Goal: Task Accomplishment & Management: Use online tool/utility

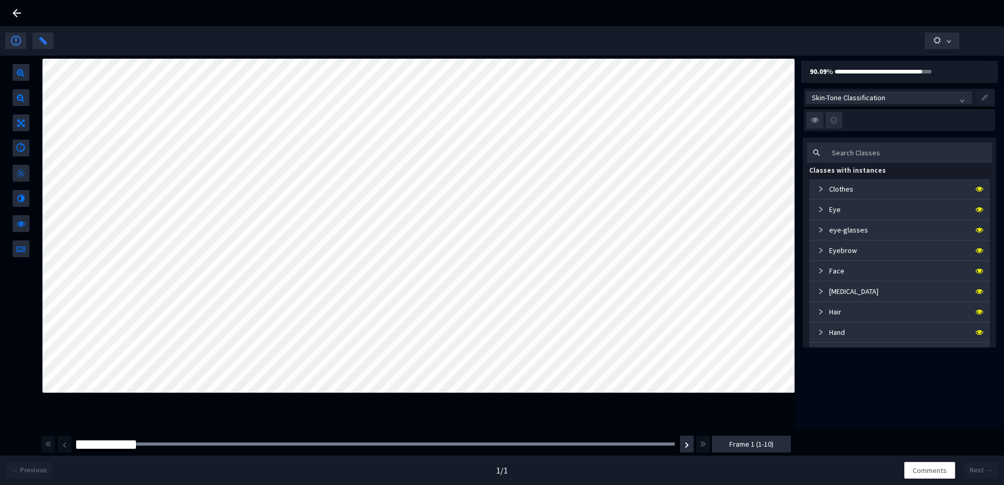
click at [859, 97] on span "Skin-Tone Classification" at bounding box center [888, 98] width 154 height 16
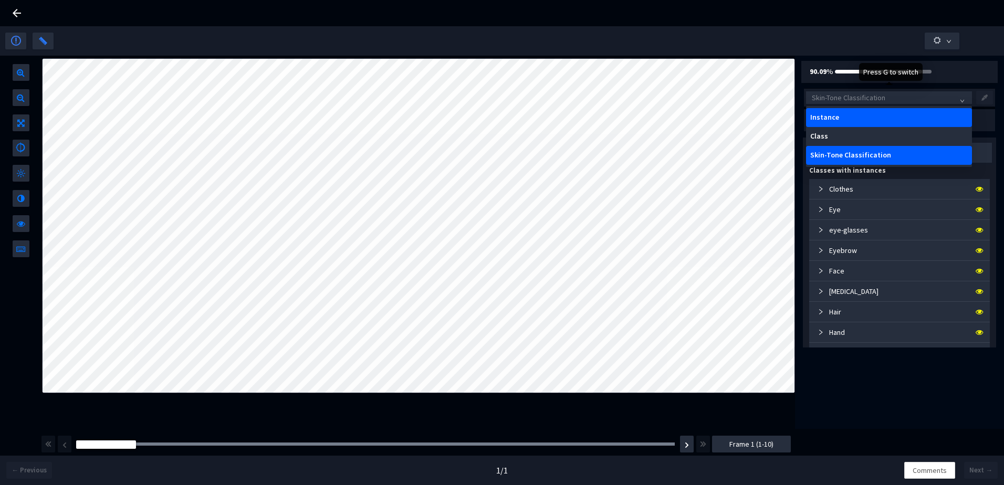
click at [845, 123] on div "Instance" at bounding box center [889, 117] width 166 height 19
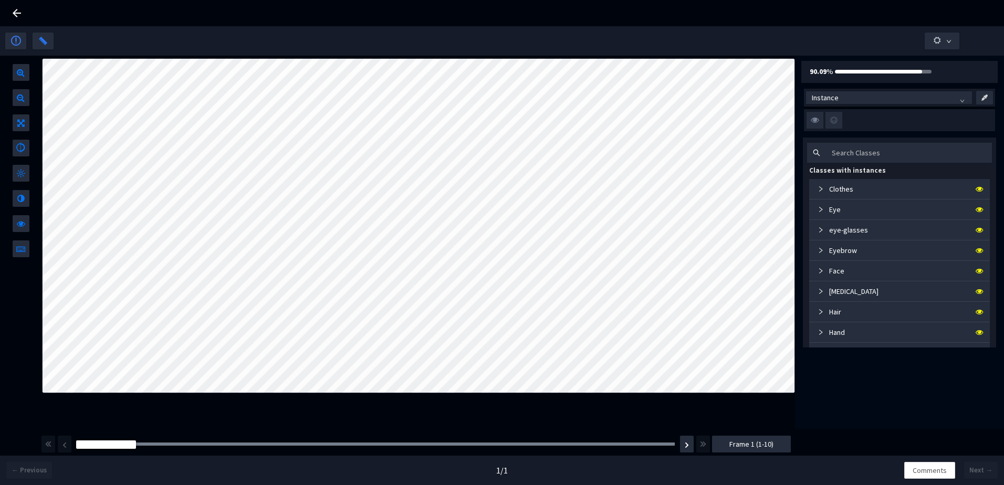
drag, startPoint x: 16, startPoint y: 12, endPoint x: 25, endPoint y: 19, distance: 11.6
click at [16, 12] on icon at bounding box center [16, 13] width 13 height 13
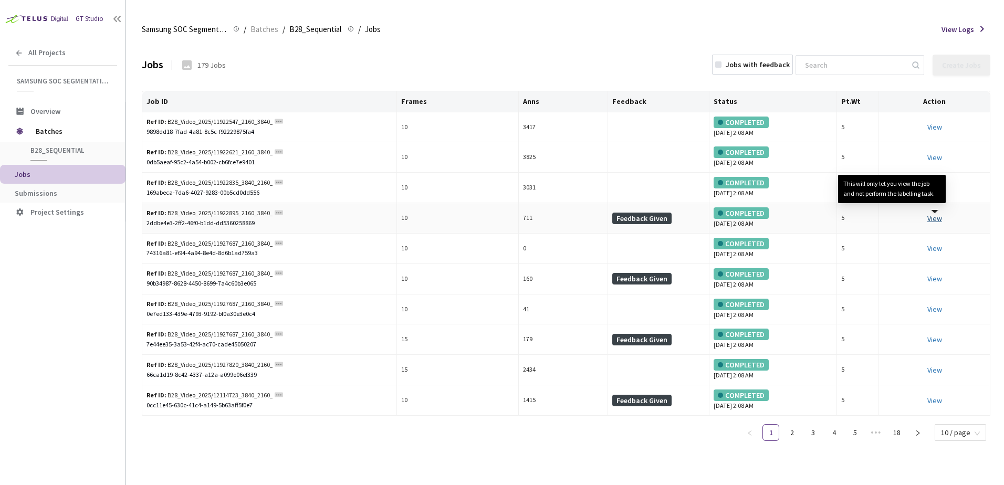
click at [940, 220] on link "View This will only let you view the job and not perform the labelling task." at bounding box center [934, 218] width 15 height 9
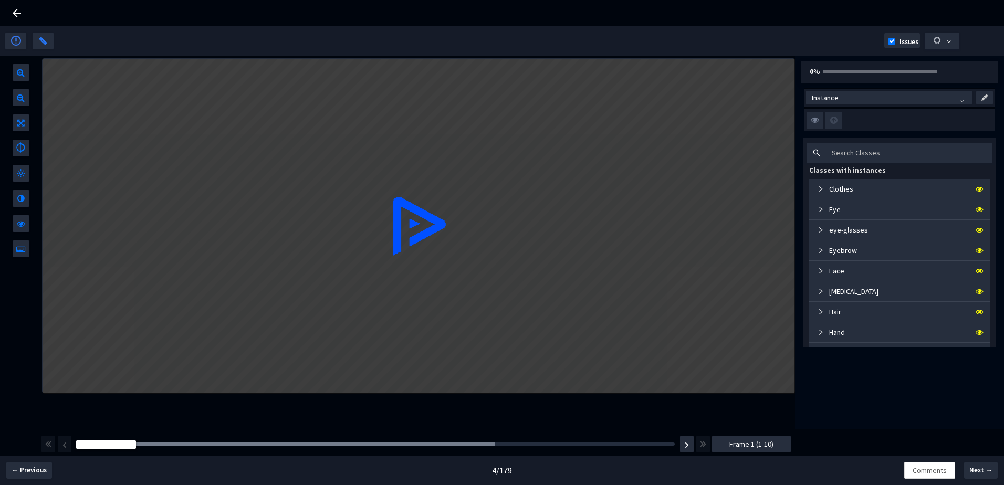
click at [18, 16] on icon at bounding box center [16, 13] width 13 height 13
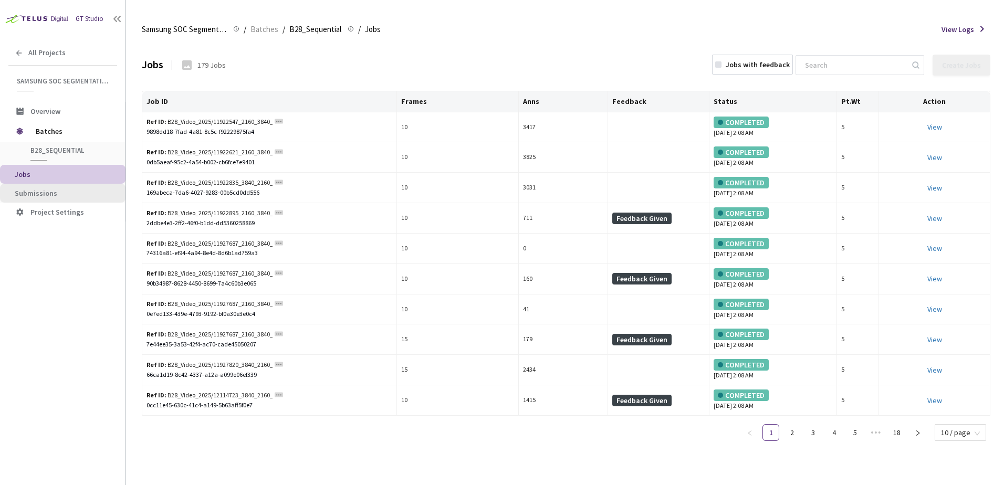
click at [45, 192] on span "Submissions" at bounding box center [36, 192] width 43 height 9
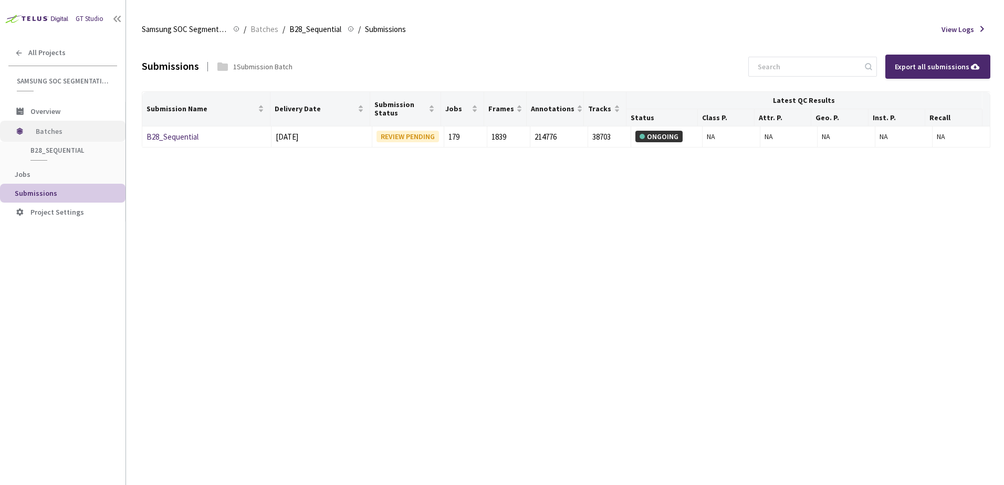
click at [49, 131] on span "Batches" at bounding box center [72, 131] width 72 height 21
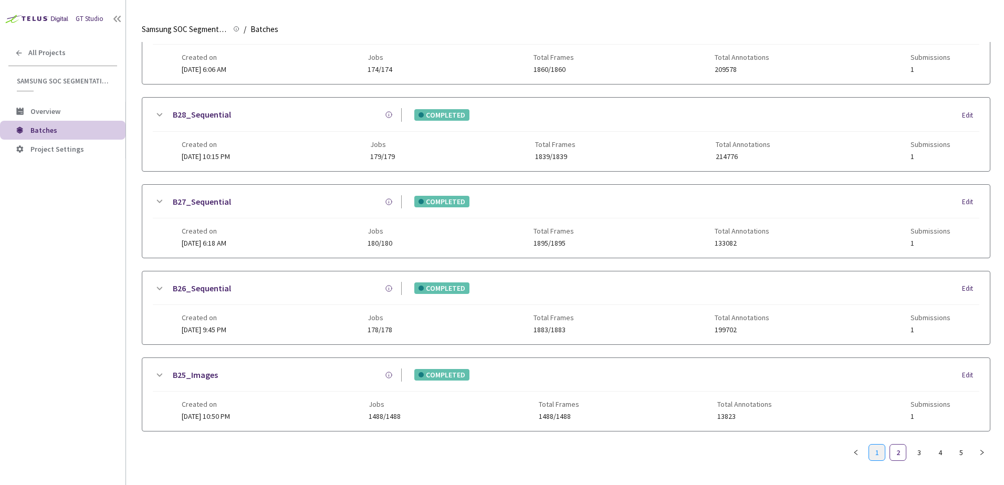
click at [882, 445] on link "1" at bounding box center [877, 453] width 16 height 16
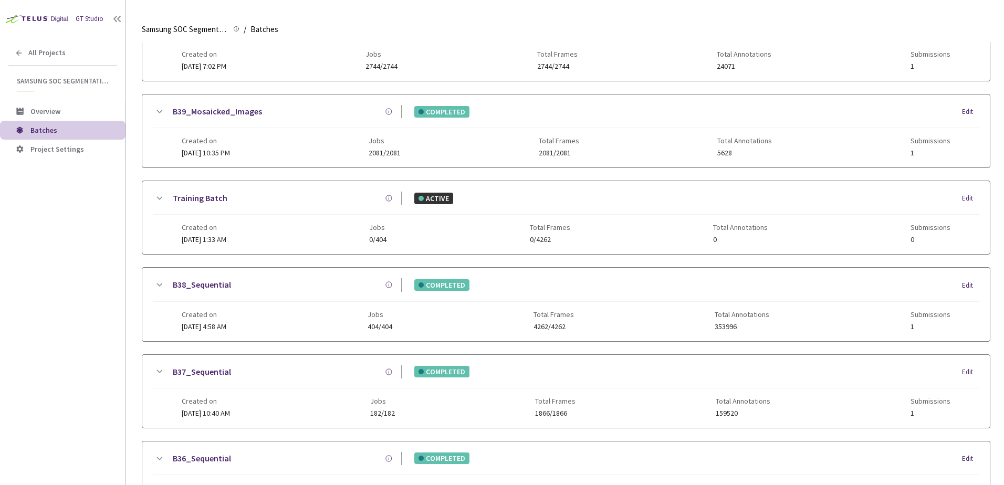
scroll to position [446, 0]
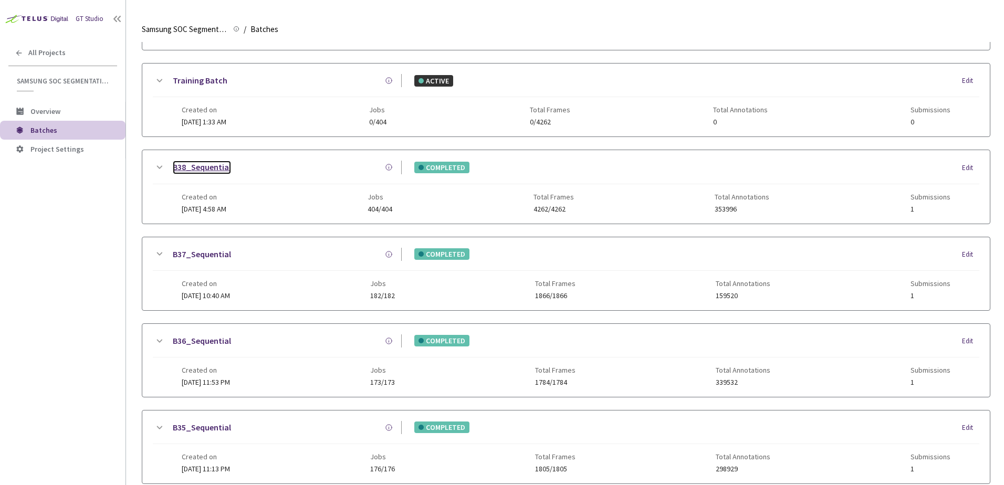
click at [198, 171] on link "B38_Sequential" at bounding box center [202, 167] width 58 height 13
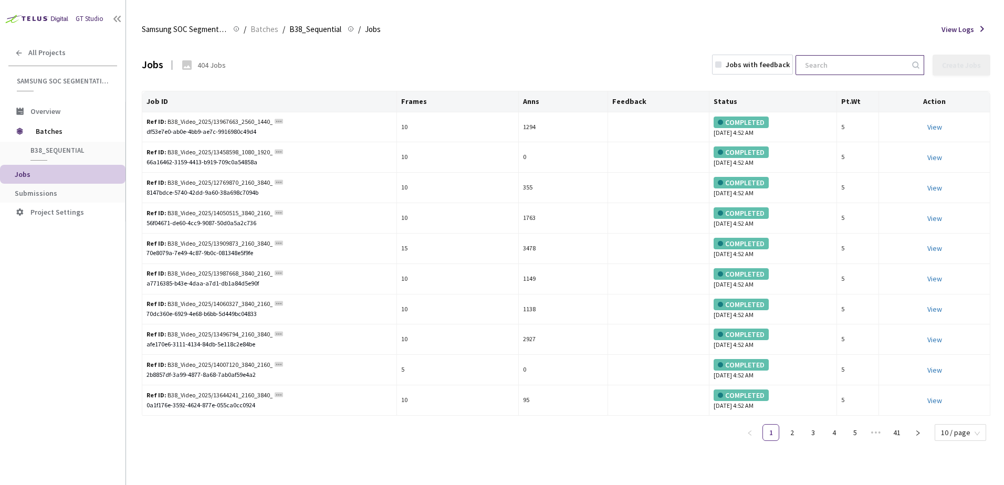
click at [842, 64] on input at bounding box center [854, 65] width 112 height 19
paste input "cmapturbo interpolationnone"
type input "cmapturbo interpolationnone"
click at [865, 61] on input at bounding box center [854, 65] width 112 height 19
paste input "young-people-skating-and-walking-in-urban-setting-2025-07-11-21-04-12-utc"
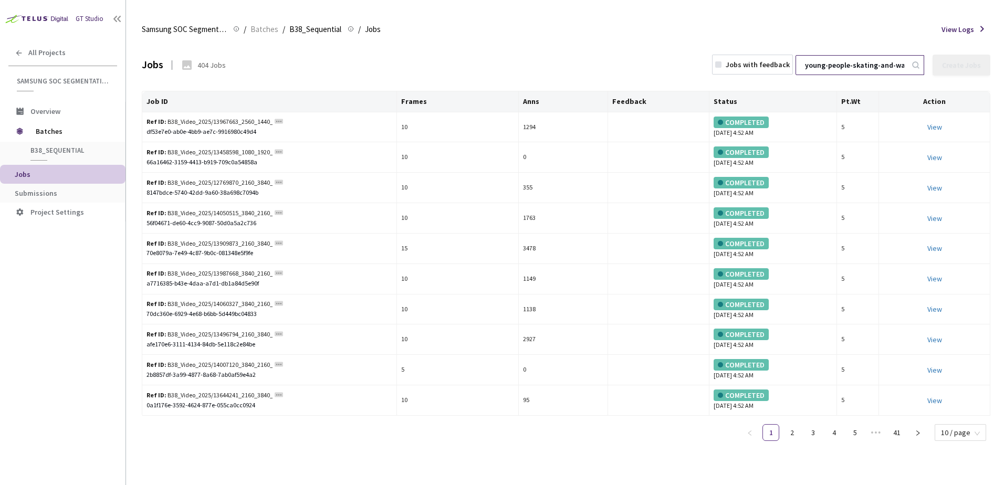
scroll to position [0, 155]
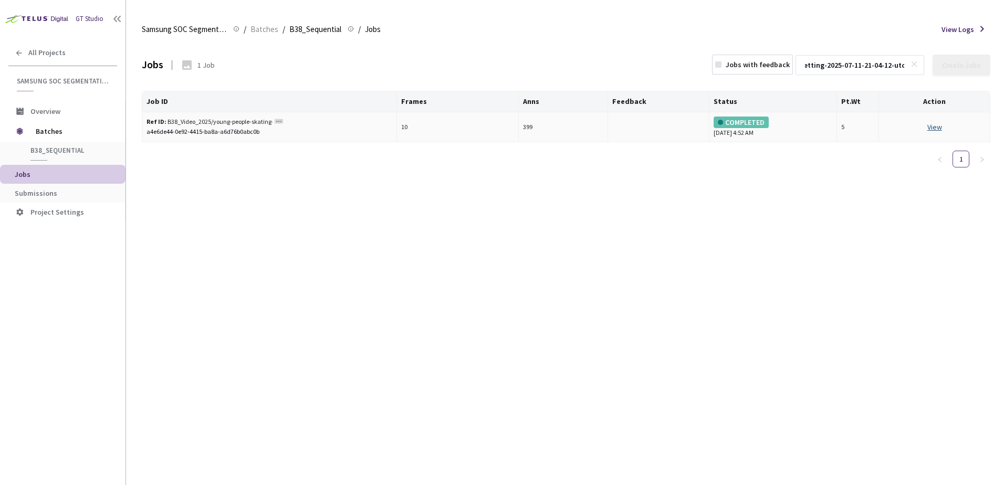
type input "young-people-skating-and-walking-in-urban-setting-2025-07-11-21-04-12-utc"
click at [934, 128] on link "View This will only let you view the job and not perform the labelling task." at bounding box center [934, 126] width 15 height 9
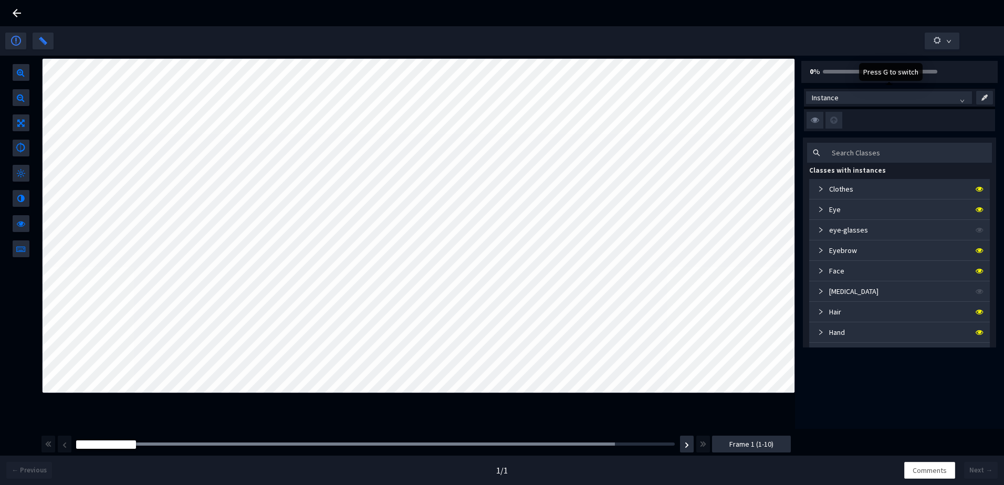
click at [853, 100] on span "Instance" at bounding box center [888, 98] width 154 height 16
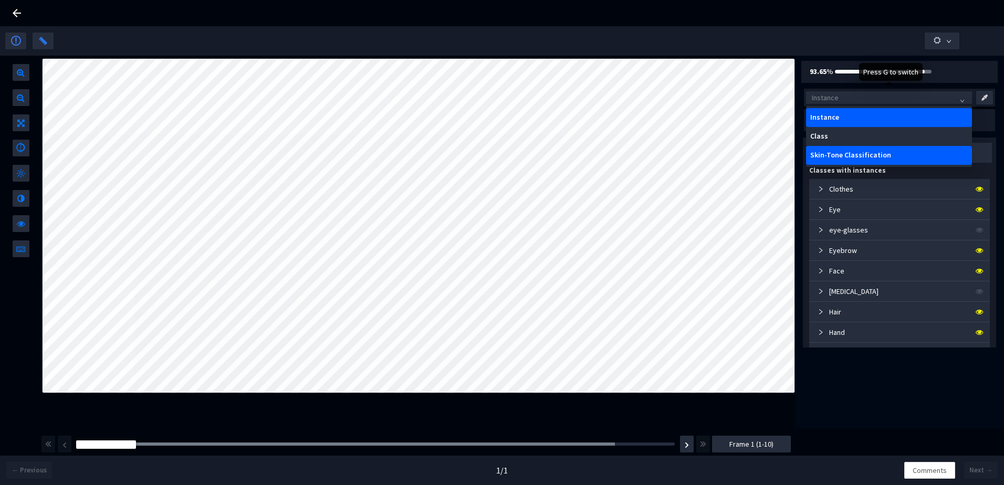
click at [852, 153] on div "Skin-Tone Classification" at bounding box center [888, 155] width 157 height 8
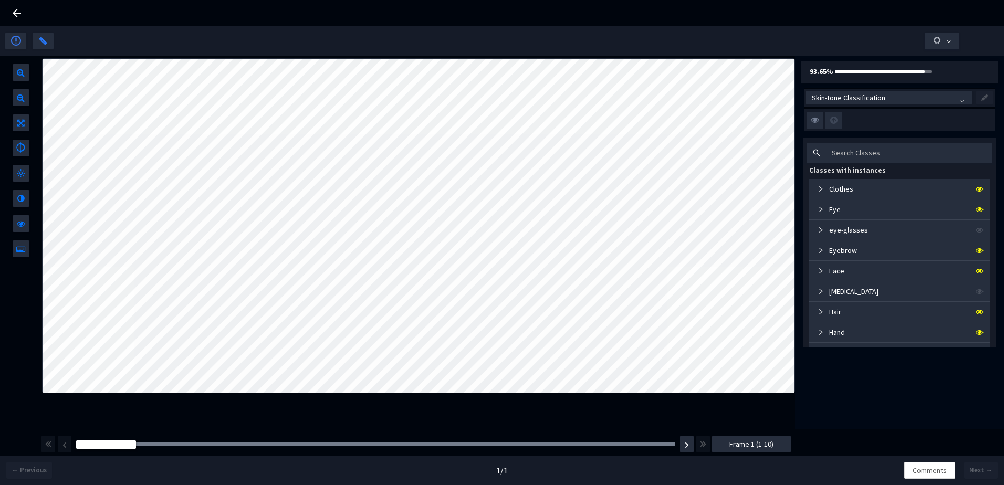
click at [14, 11] on icon at bounding box center [16, 13] width 13 height 13
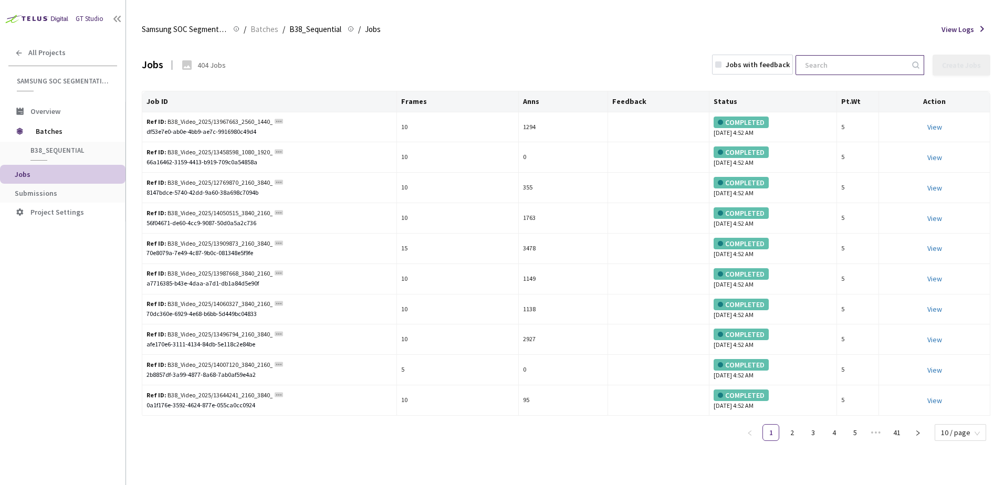
click at [833, 65] on input at bounding box center [854, 65] width 112 height 19
paste input "young-people-skating-and-walking-in-urban-setting-2025-07-11-21-04-12-utc"
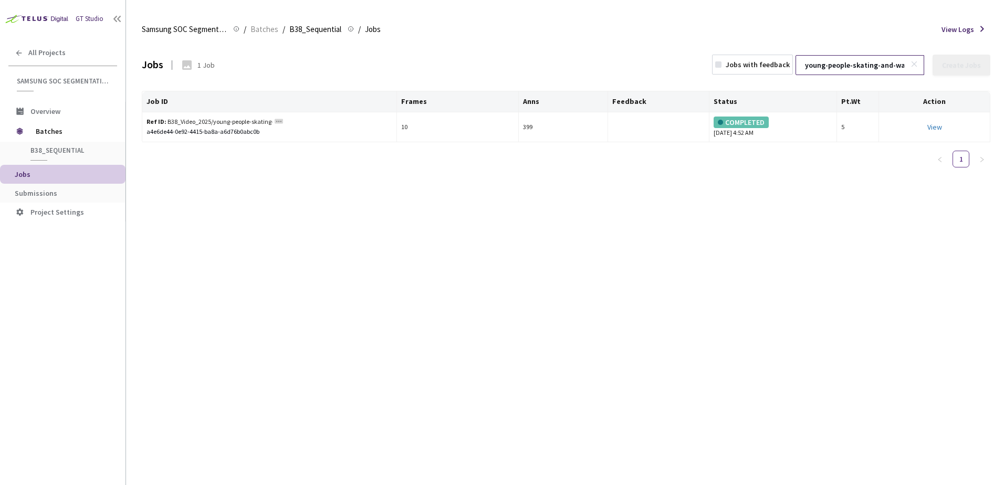
scroll to position [0, 155]
type input "young-people-skating-and-walking-in-urban-setting-2025-07-11-21-04-12-utc"
click at [930, 127] on link "View This will only let you view the job and not perform the labelling task." at bounding box center [934, 126] width 15 height 9
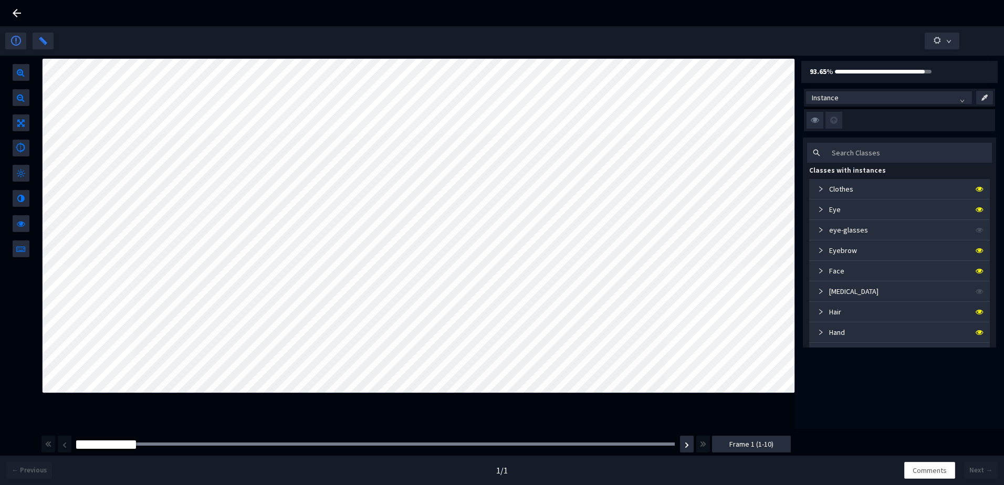
click at [19, 13] on icon at bounding box center [17, 13] width 8 height 8
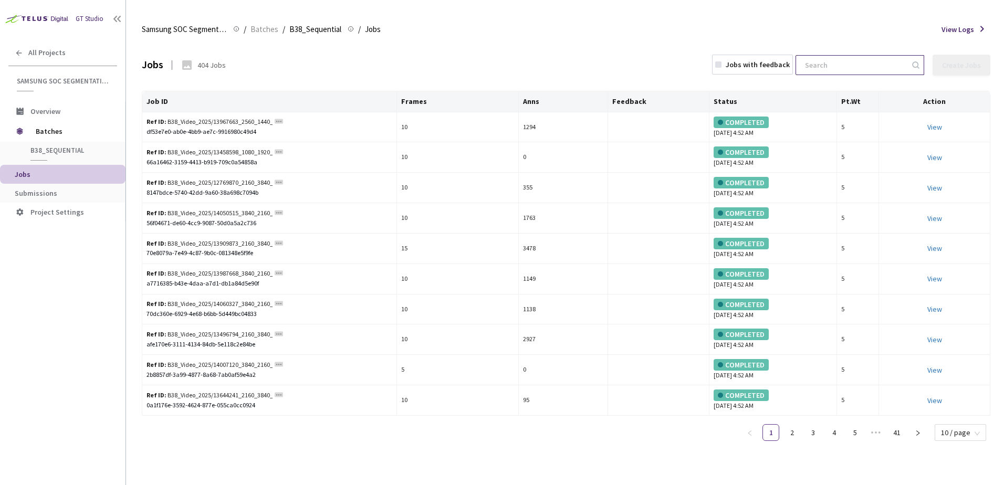
click at [851, 66] on input at bounding box center [854, 65] width 112 height 19
paste input "friends-eating-hot-dogs-and-drinking-at-rooftop-pa-2025-07-08-16-12-44-utc"
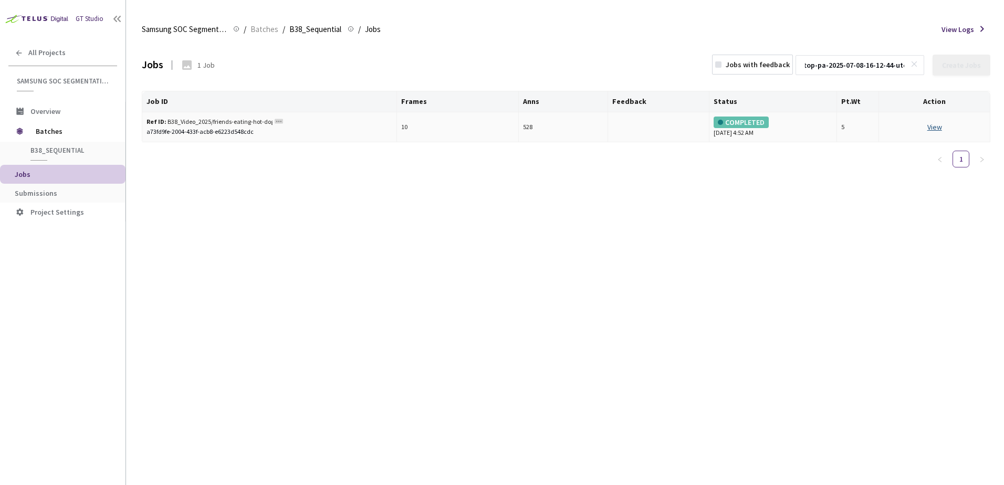
type input "friends-eating-hot-dogs-and-drinking-at-rooftop-pa-2025-07-08-16-12-44-utc"
click at [934, 125] on link "View This will only let you view the job and not perform the labelling task." at bounding box center [934, 126] width 15 height 9
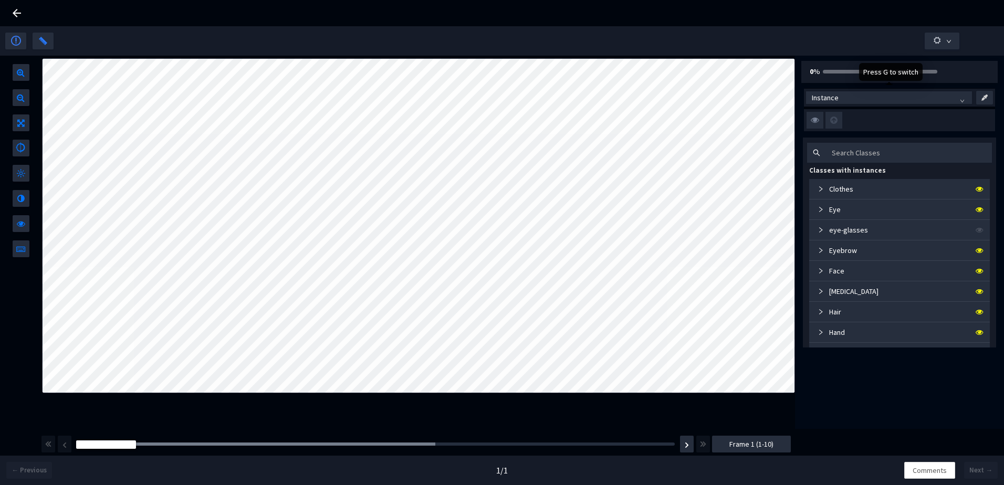
click at [890, 95] on span "Instance" at bounding box center [888, 98] width 154 height 16
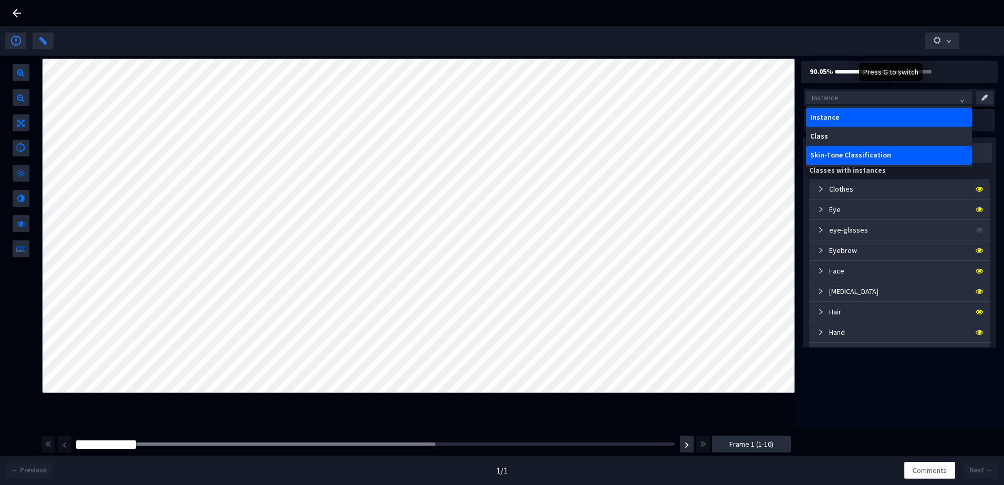
click at [853, 155] on div "Skin-Tone Classification" at bounding box center [888, 155] width 157 height 8
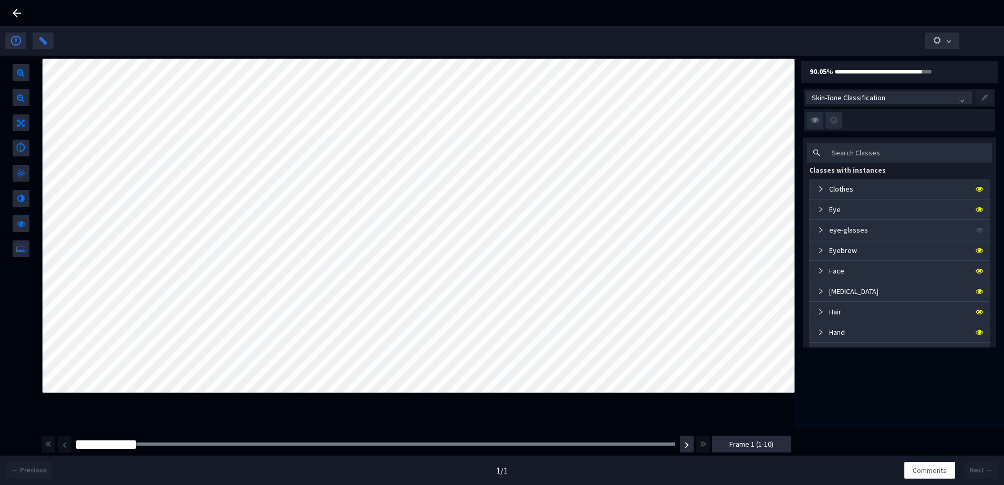
drag, startPoint x: 22, startPoint y: 12, endPoint x: 230, endPoint y: 45, distance: 211.5
click at [22, 12] on icon at bounding box center [16, 13] width 13 height 13
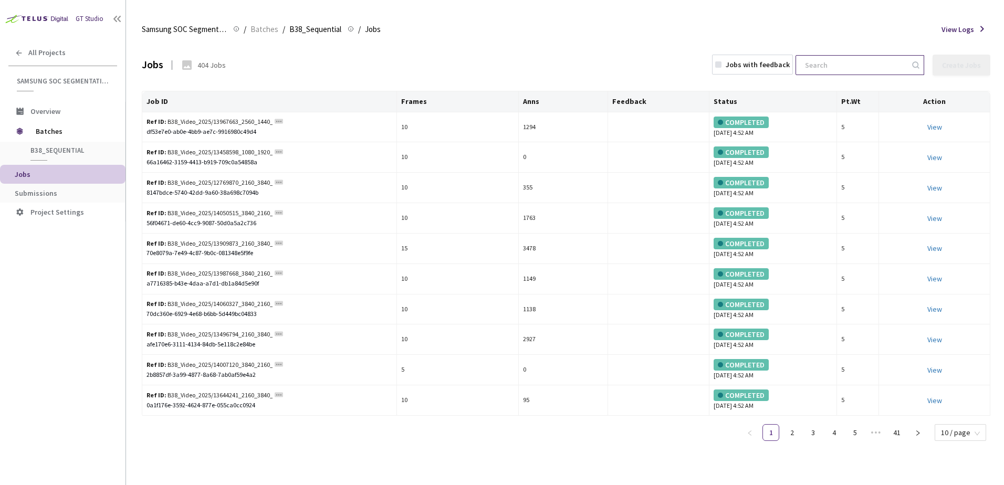
click at [838, 66] on input at bounding box center [854, 65] width 112 height 19
paste input "group-of-happy-young-people-are-dancing-on-the-bea-2025-07-04-20-14-02-utc"
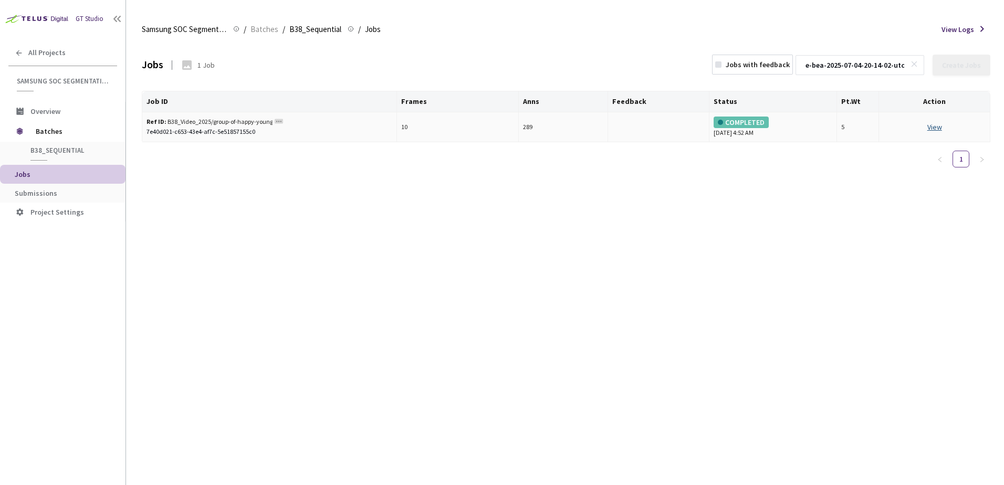
type input "group-of-happy-young-people-are-dancing-on-the-bea-2025-07-04-20-14-02-utc"
click at [930, 124] on link "View This will only let you view the job and not perform the labelling task." at bounding box center [934, 126] width 15 height 9
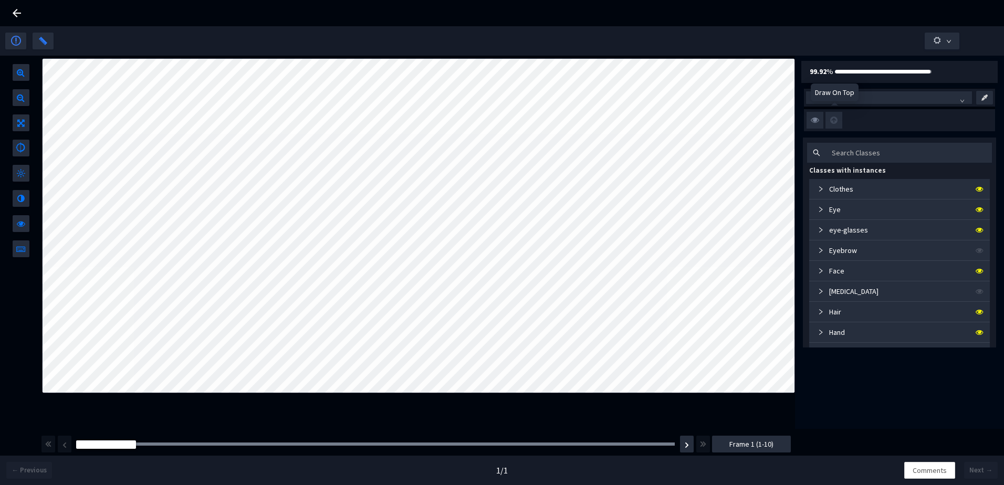
click at [824, 100] on div "Draw On Top" at bounding box center [834, 92] width 48 height 18
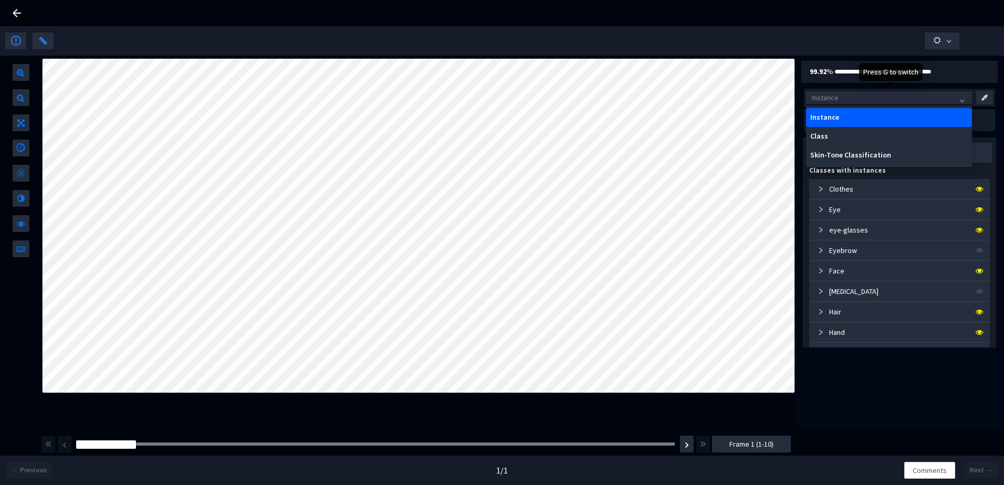
click at [912, 101] on span "Instance" at bounding box center [888, 98] width 154 height 16
click at [889, 148] on div "Skin-Tone Classification" at bounding box center [889, 155] width 166 height 19
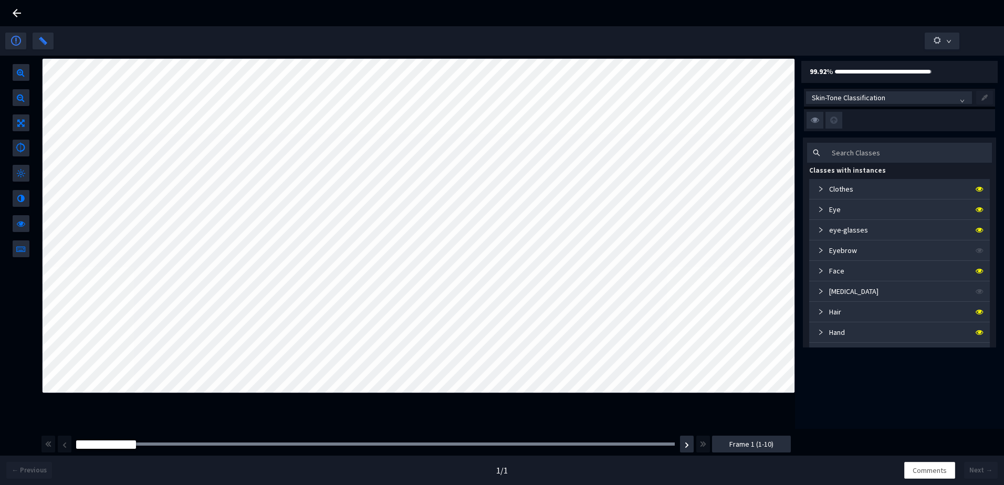
drag, startPoint x: 17, startPoint y: 12, endPoint x: 25, endPoint y: 15, distance: 8.0
click at [17, 12] on icon at bounding box center [16, 13] width 13 height 13
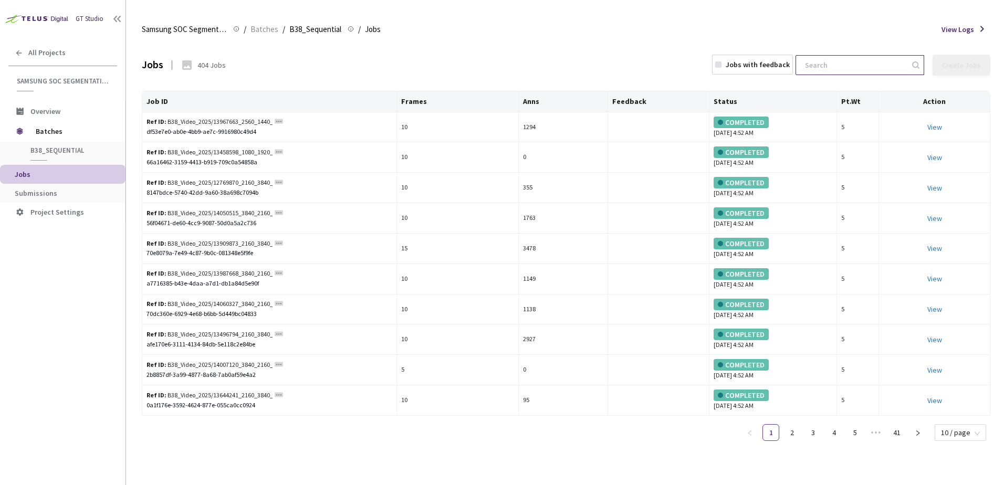
click at [825, 63] on input at bounding box center [854, 65] width 112 height 19
paste input "multiethnic-business-people-walking-and-talking-in-2023-11-27-05-21-24-utc"
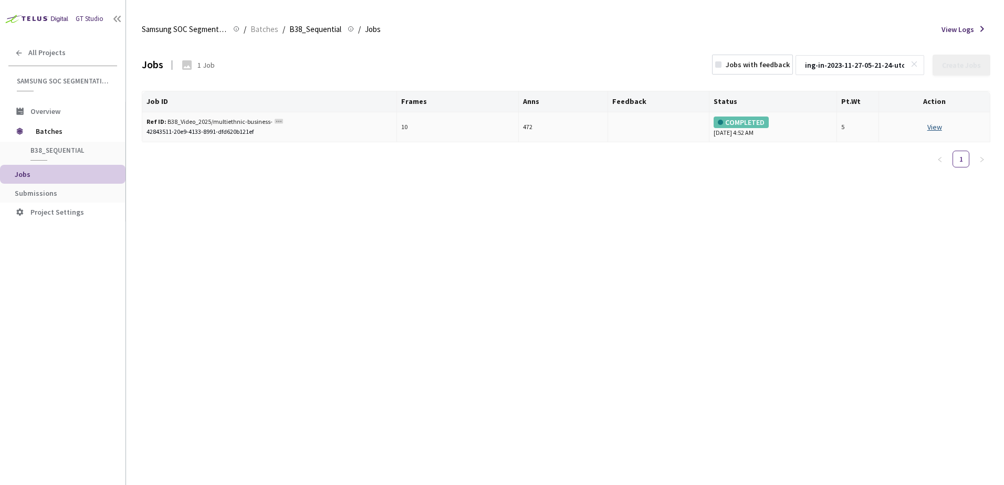
type input "multiethnic-business-people-walking-and-talking-in-2023-11-27-05-21-24-utc"
click at [931, 123] on link "View This will only let you view the job and not perform the labelling task." at bounding box center [934, 126] width 15 height 9
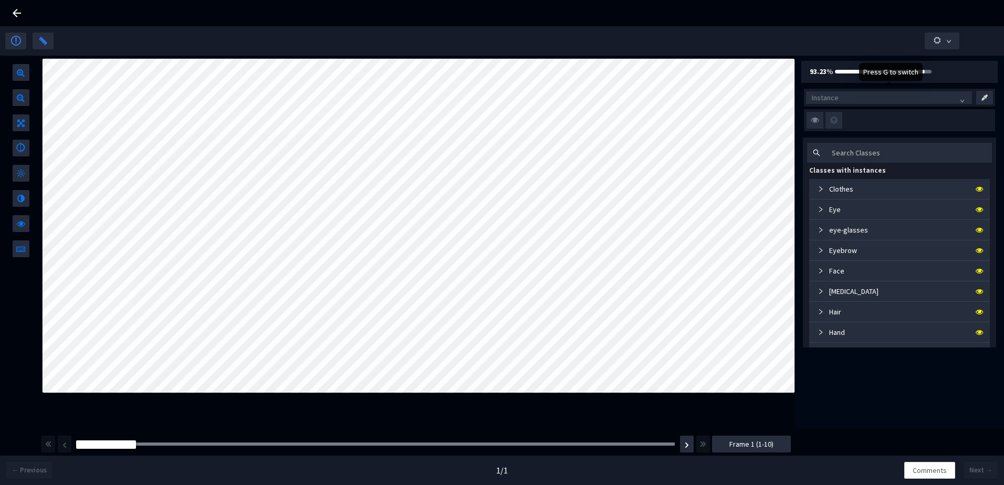
click at [846, 100] on span "Instance" at bounding box center [888, 98] width 154 height 16
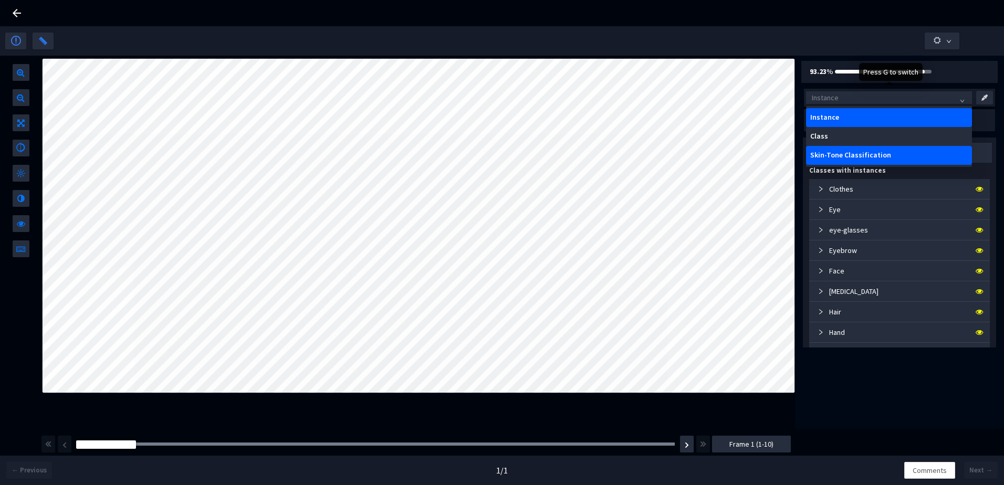
click at [847, 153] on div "Skin-Tone Classification" at bounding box center [888, 155] width 157 height 8
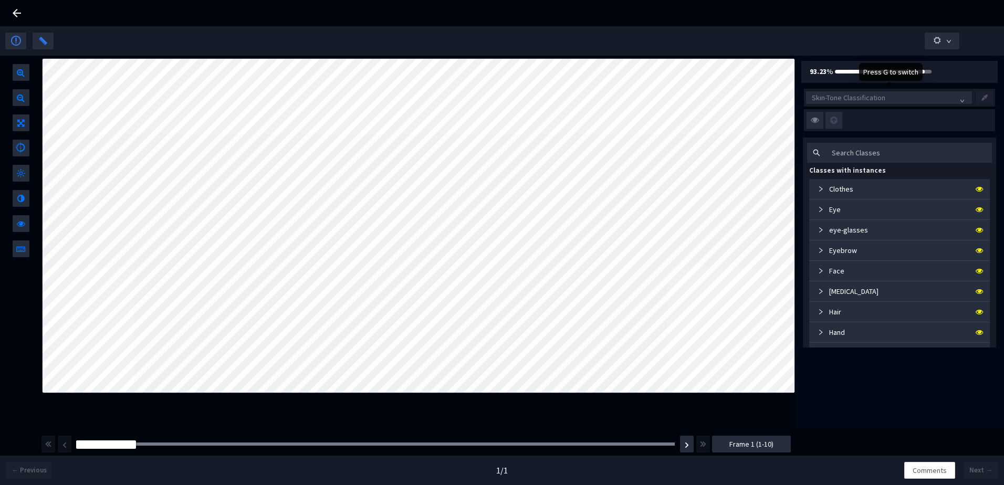
click at [823, 98] on span "Skin-Tone Classification" at bounding box center [888, 98] width 154 height 16
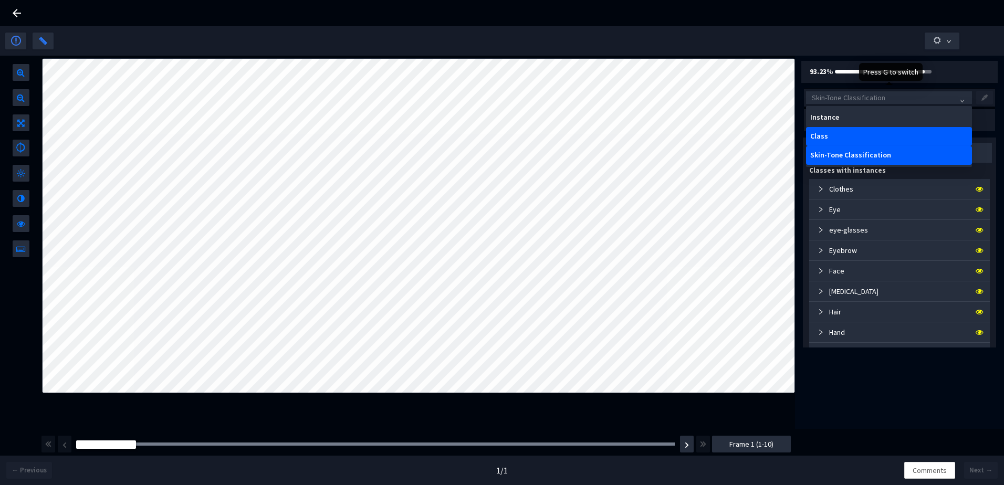
click at [819, 134] on div "Class" at bounding box center [888, 136] width 157 height 8
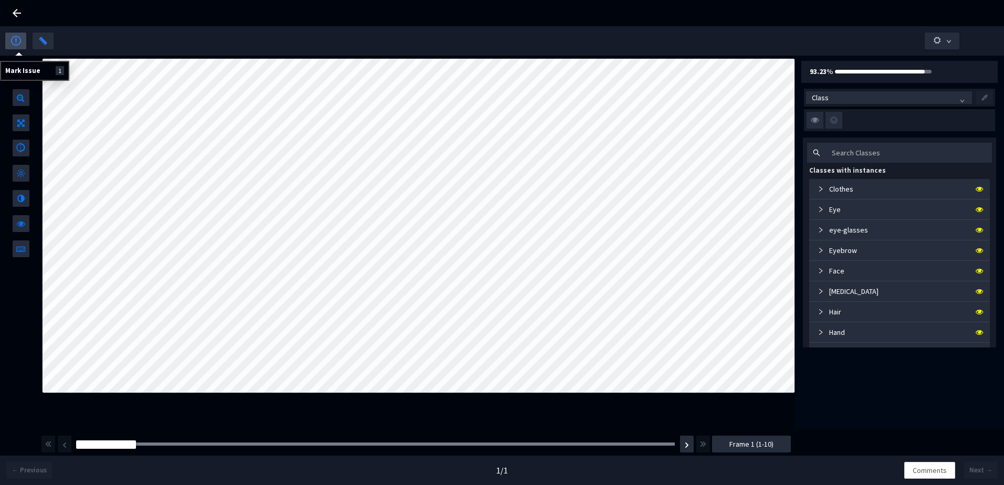
click at [16, 42] on img "button" at bounding box center [16, 41] width 10 height 10
click at [25, 42] on button "button" at bounding box center [15, 41] width 21 height 17
click at [16, 14] on icon at bounding box center [17, 13] width 8 height 8
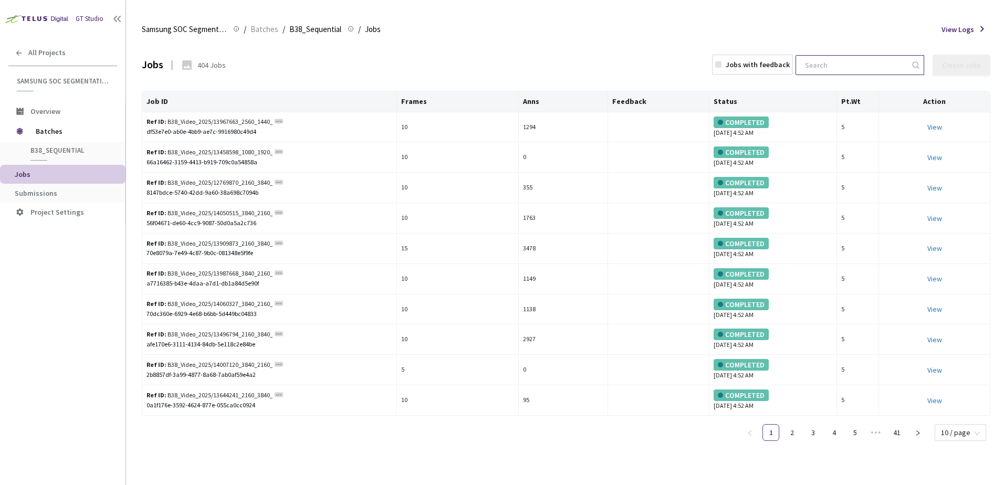
click at [864, 59] on input at bounding box center [854, 65] width 112 height 19
paste input "multiethnic-business-people-walking-and-talking-in-2023-11-27-05-21-24-utc"
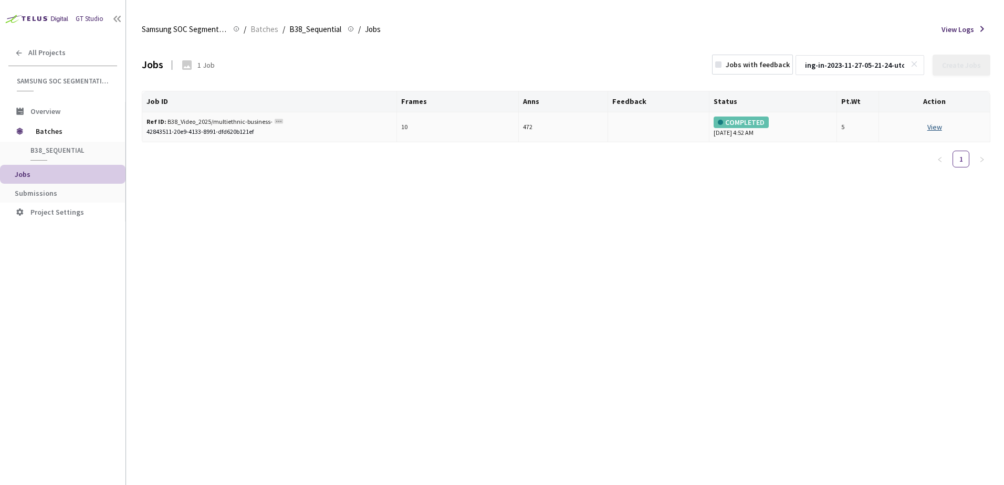
type input "multiethnic-business-people-walking-and-talking-in-2023-11-27-05-21-24-utc"
click at [933, 129] on link "View This will only let you view the job and not perform the labelling task." at bounding box center [934, 126] width 15 height 9
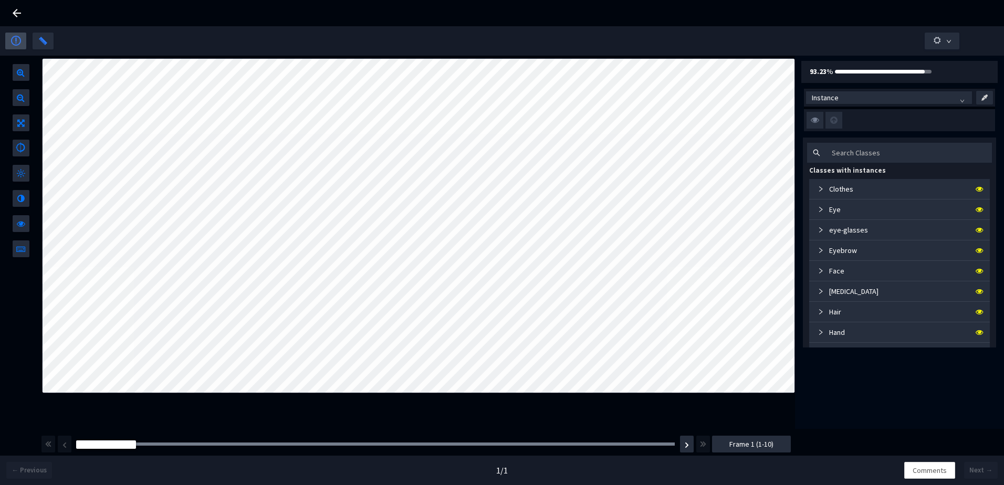
click at [15, 40] on img "button" at bounding box center [16, 41] width 10 height 10
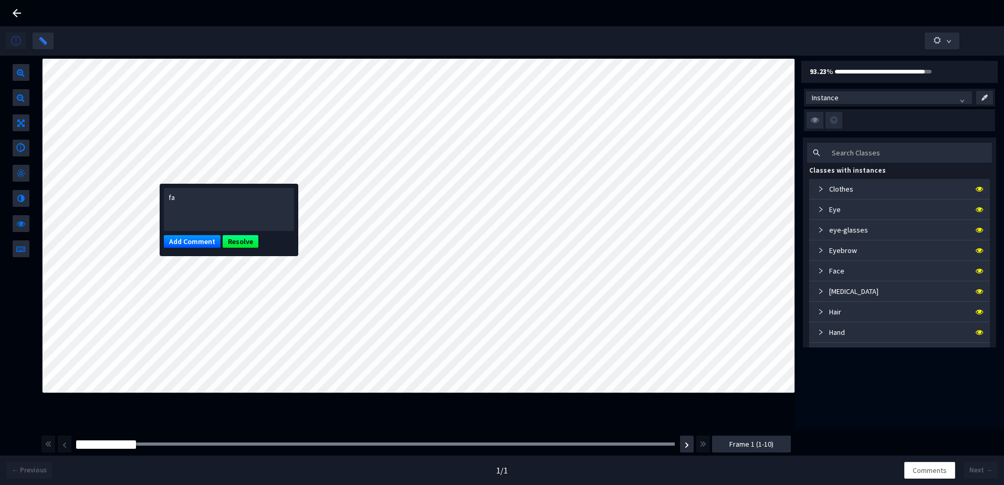
type textarea "f"
type textarea "lips labeled as skin class"
click at [199, 240] on button "Add Comment" at bounding box center [192, 241] width 57 height 13
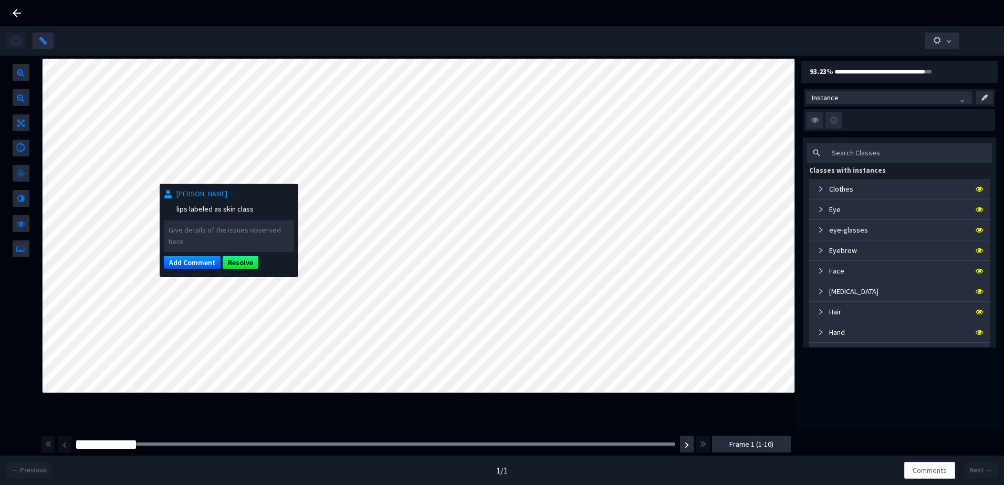
click at [18, 12] on icon at bounding box center [16, 13] width 13 height 13
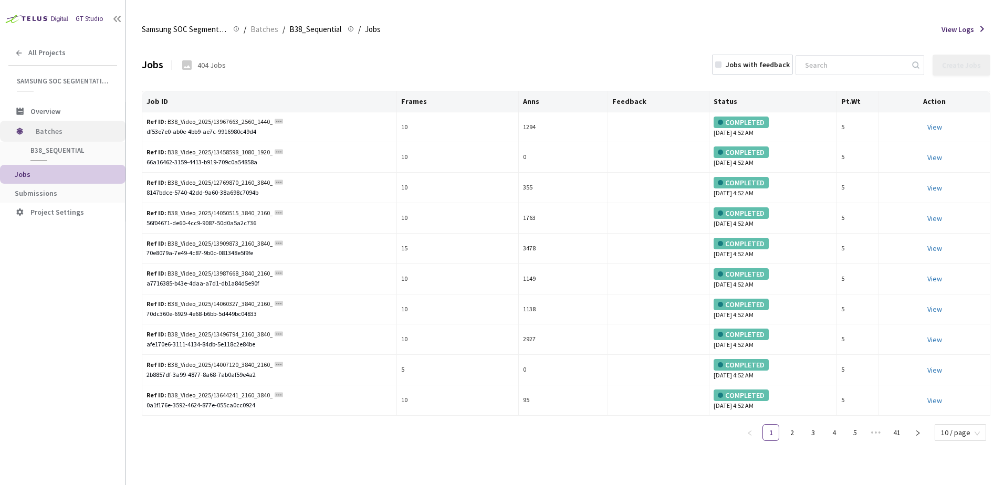
click at [59, 130] on span "Batches" at bounding box center [72, 131] width 72 height 21
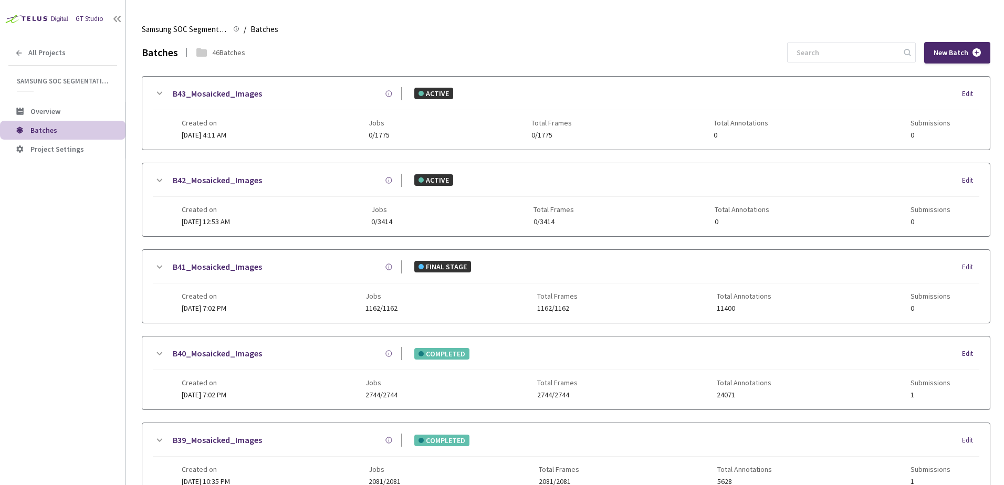
scroll to position [506, 0]
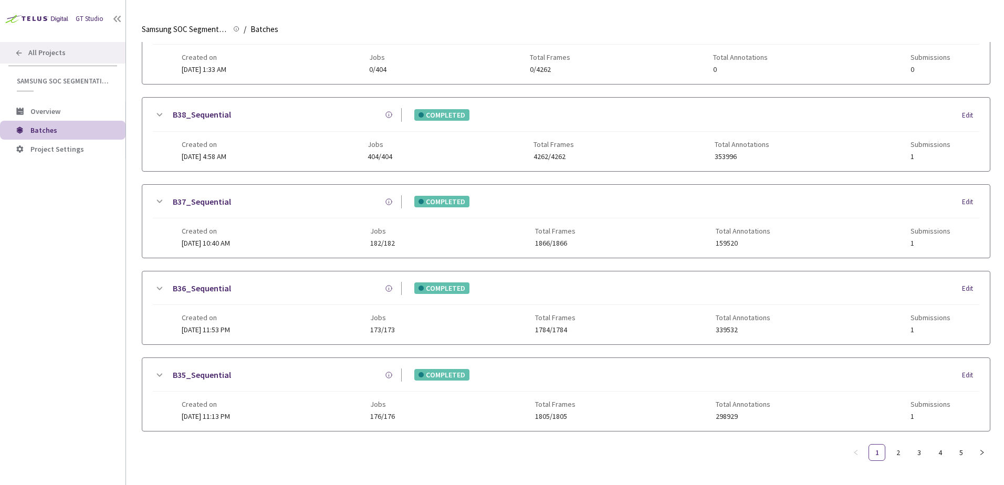
click at [18, 54] on icon at bounding box center [19, 53] width 8 height 8
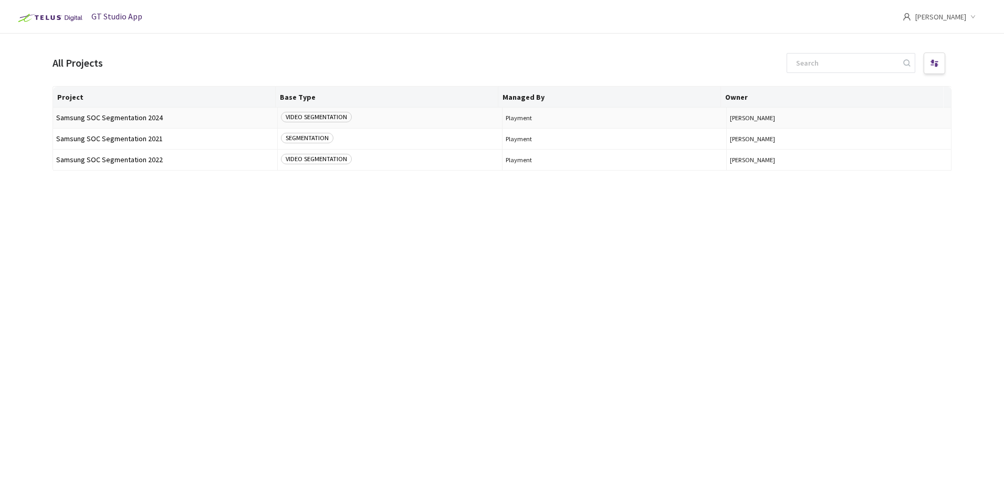
click at [141, 114] on span "Samsung SOC Segmentation 2024" at bounding box center [165, 118] width 218 height 8
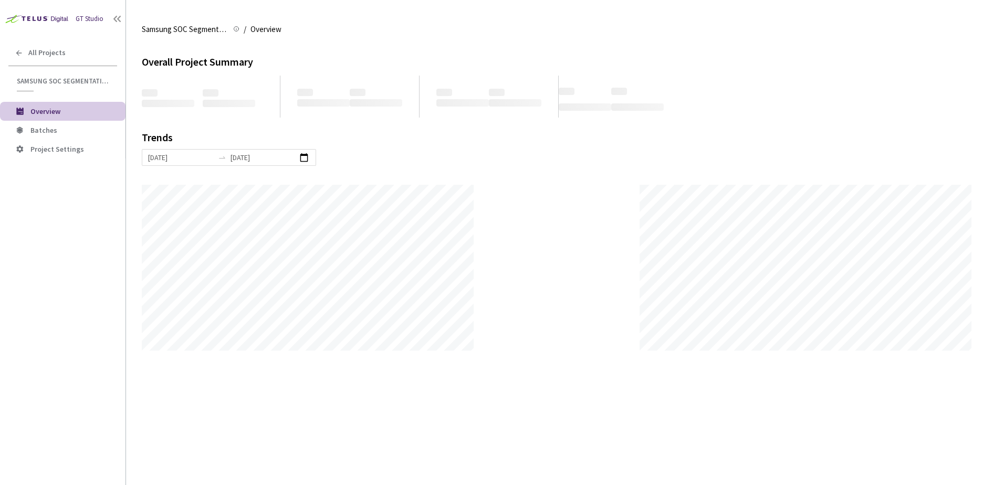
scroll to position [485, 1004]
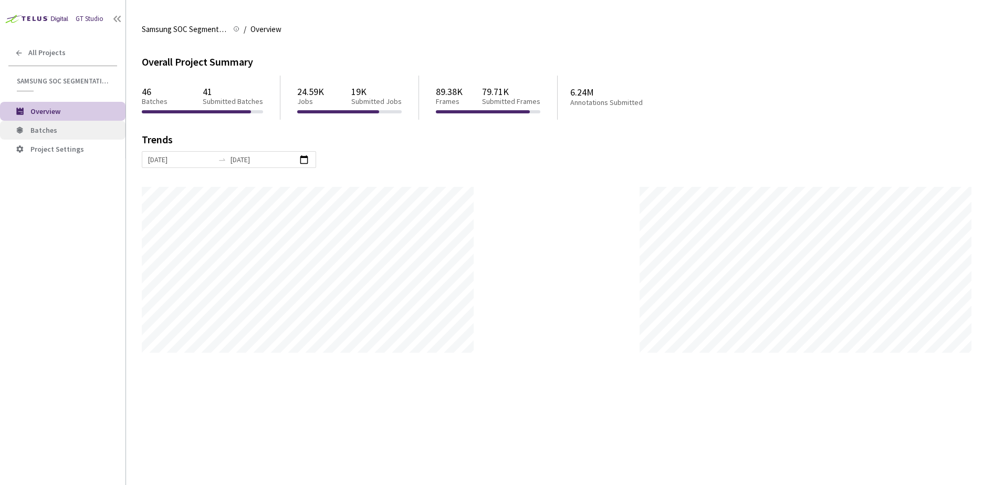
click at [40, 134] on span "Batches" at bounding box center [43, 129] width 27 height 9
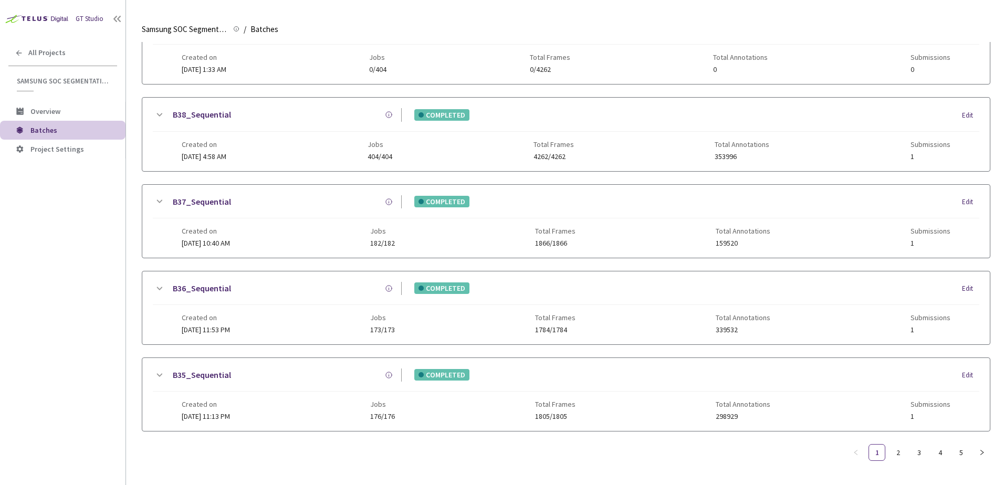
scroll to position [506, 0]
drag, startPoint x: 899, startPoint y: 443, endPoint x: 884, endPoint y: 441, distance: 15.3
click at [899, 445] on link "2" at bounding box center [898, 453] width 16 height 16
click at [917, 451] on link "3" at bounding box center [919, 453] width 16 height 16
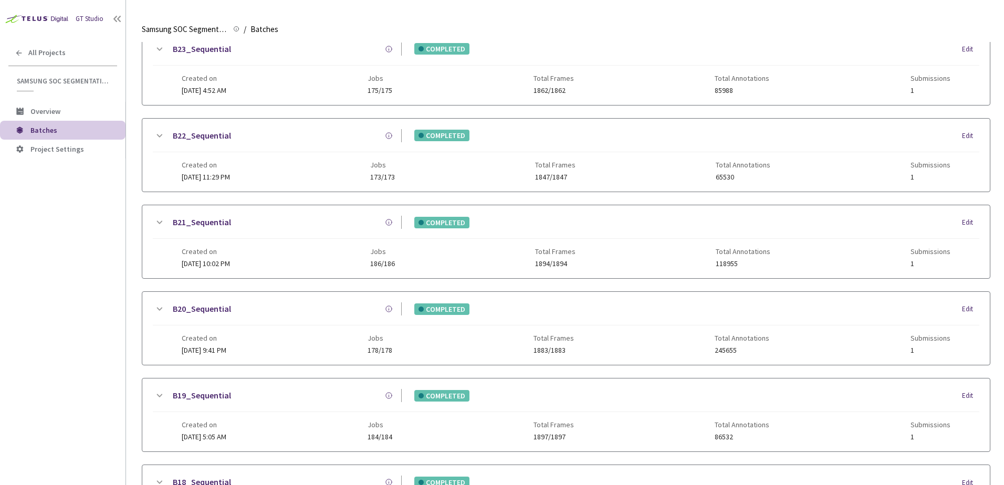
scroll to position [0, 0]
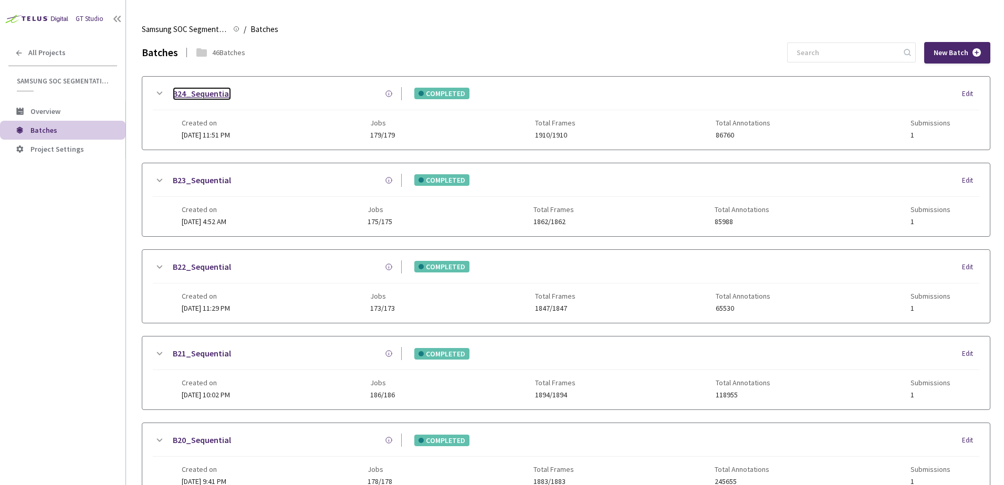
click at [203, 94] on link "B24_Sequential" at bounding box center [202, 93] width 58 height 13
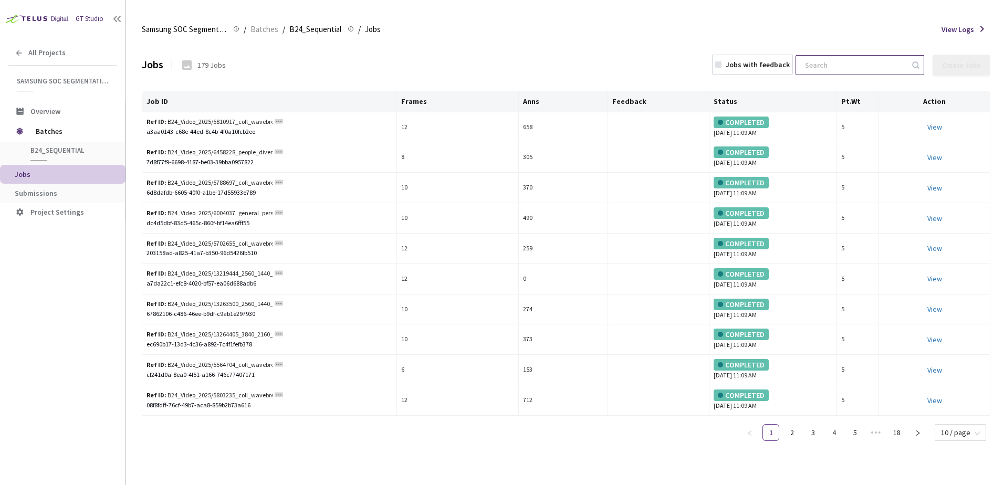
click at [827, 67] on input at bounding box center [854, 65] width 112 height 19
paste input "1118802_military_hug_soldier_import62b15144aeae1371020601"
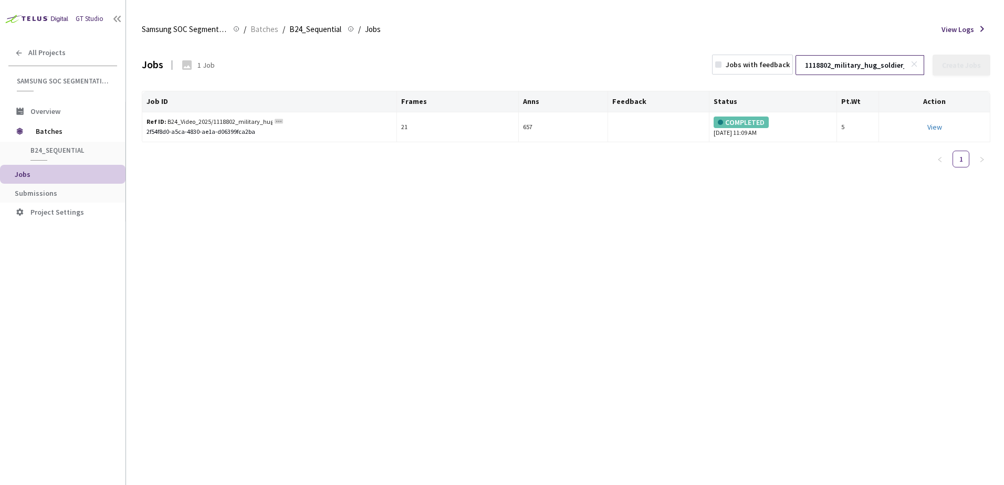
scroll to position [0, 115]
type input "1118802_military_hug_soldier_import62b15144aeae1371020601"
click at [927, 127] on link "View" at bounding box center [934, 126] width 15 height 9
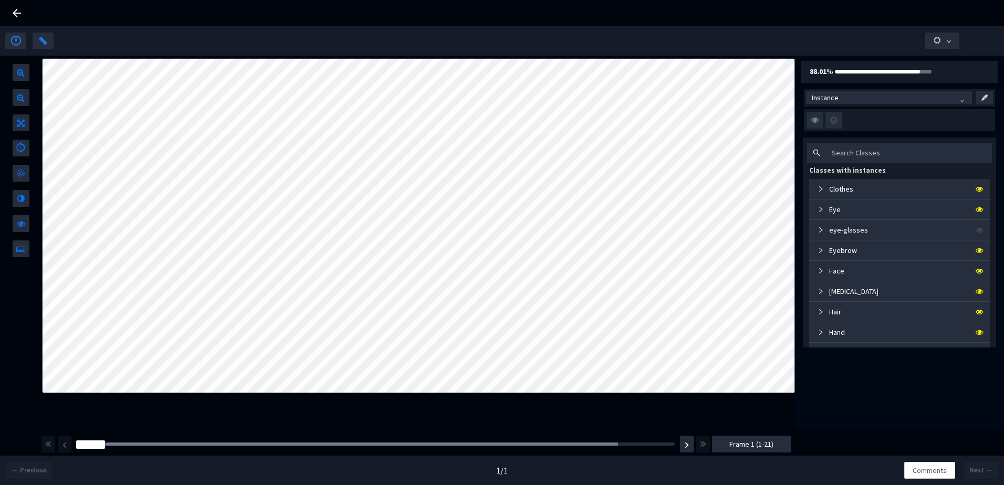
click at [831, 98] on span "Instance" at bounding box center [888, 98] width 154 height 16
click at [681, 445] on button "button" at bounding box center [687, 444] width 14 height 17
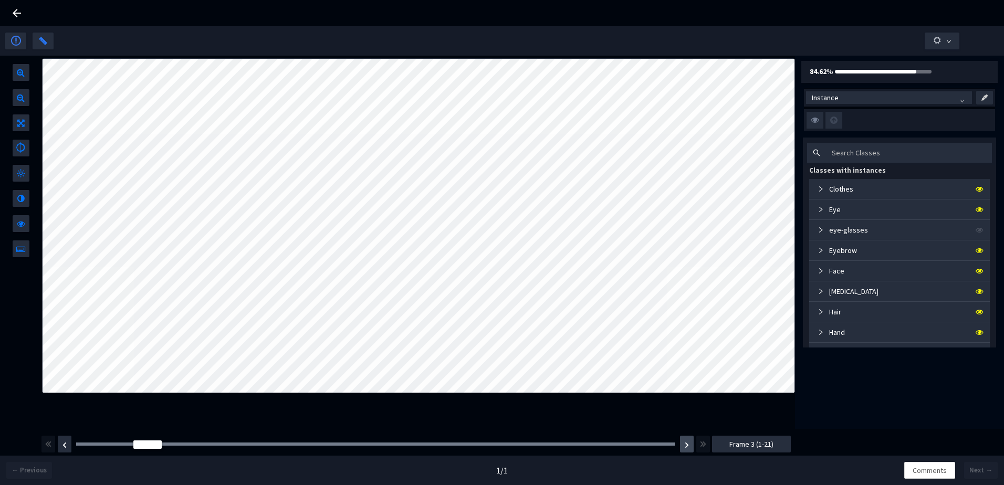
click at [681, 445] on button "button" at bounding box center [687, 444] width 14 height 17
click at [685, 448] on button "button" at bounding box center [687, 444] width 14 height 17
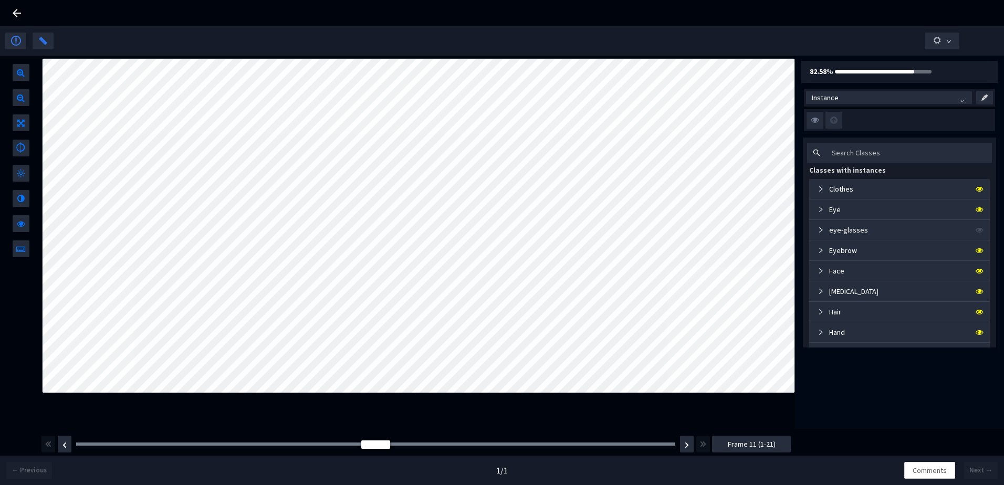
drag, startPoint x: 352, startPoint y: 442, endPoint x: 335, endPoint y: 442, distance: 16.8
click at [335, 442] on div "Frame : 10" at bounding box center [375, 444] width 606 height 10
click at [68, 444] on button "button" at bounding box center [65, 444] width 14 height 17
click at [65, 438] on button "button" at bounding box center [65, 444] width 14 height 17
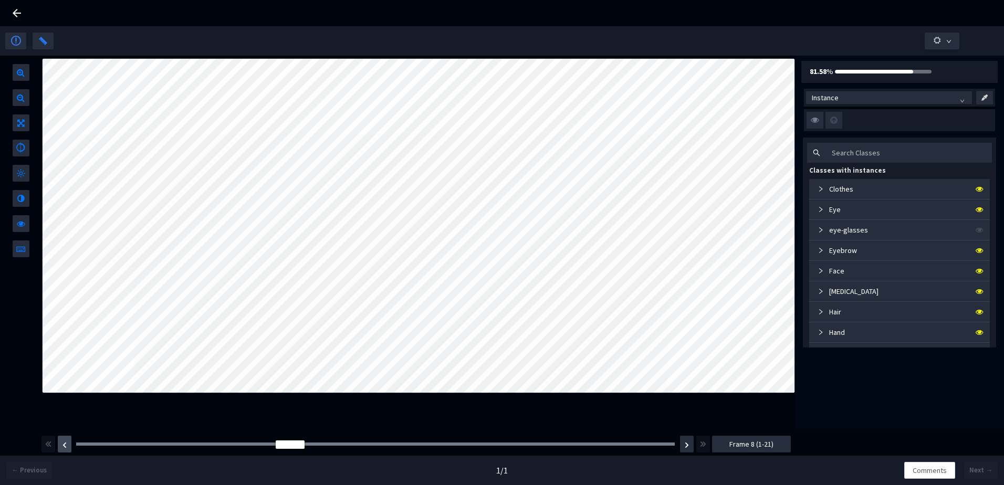
click at [65, 438] on button "button" at bounding box center [65, 444] width 14 height 17
click at [686, 445] on img "button" at bounding box center [686, 445] width 4 height 6
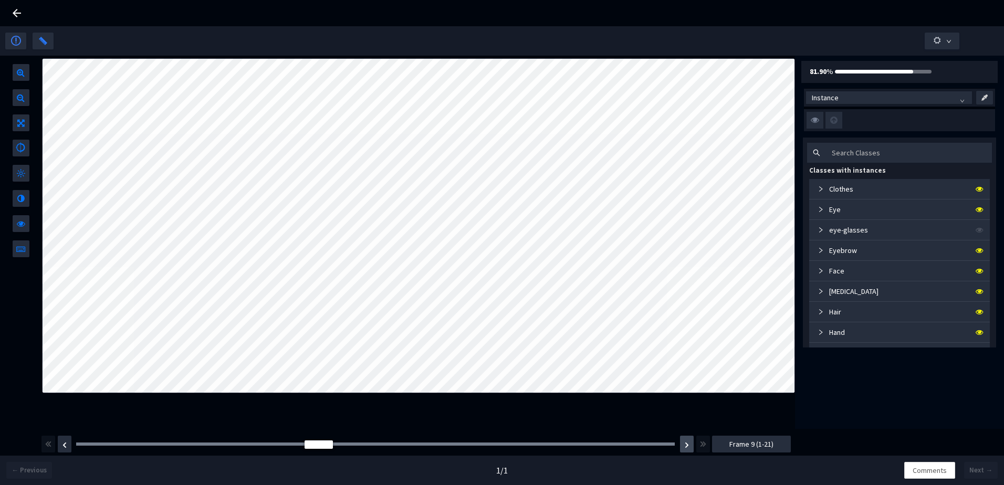
click at [686, 445] on img "button" at bounding box center [686, 445] width 4 height 6
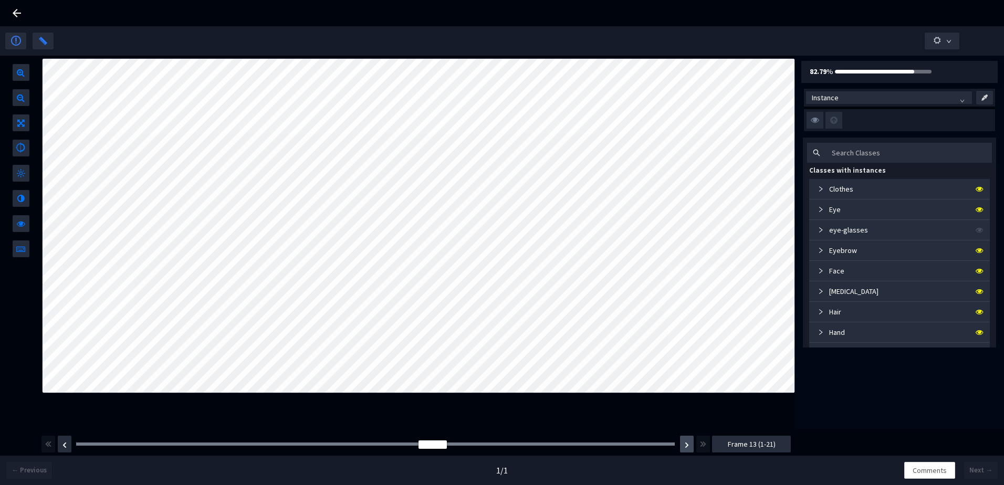
click at [686, 445] on img "button" at bounding box center [686, 445] width 4 height 6
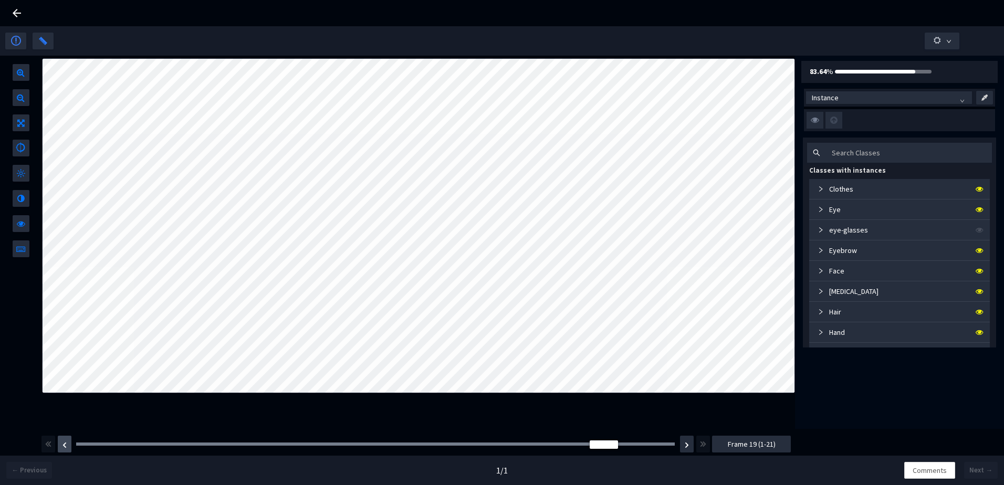
click at [67, 443] on button "button" at bounding box center [65, 444] width 14 height 17
click at [66, 442] on img "button" at bounding box center [64, 445] width 4 height 6
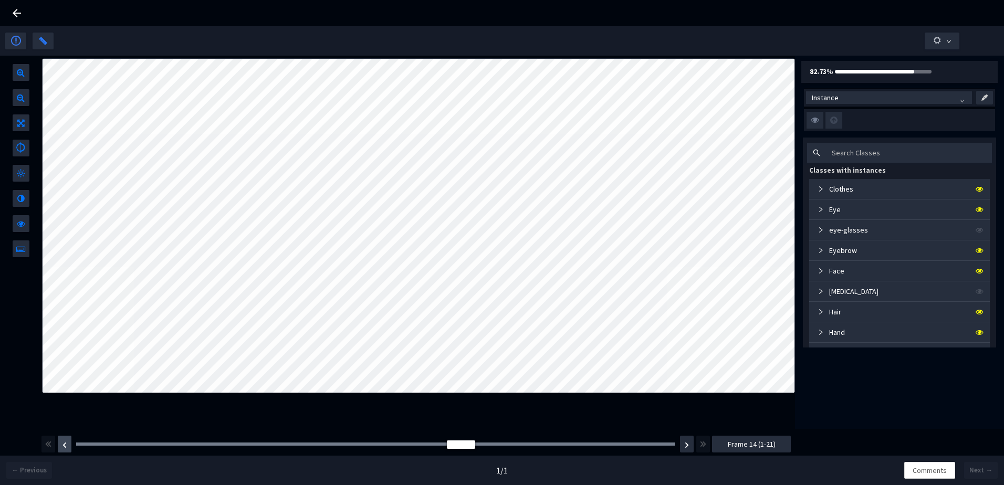
click at [66, 442] on img "button" at bounding box center [64, 445] width 4 height 6
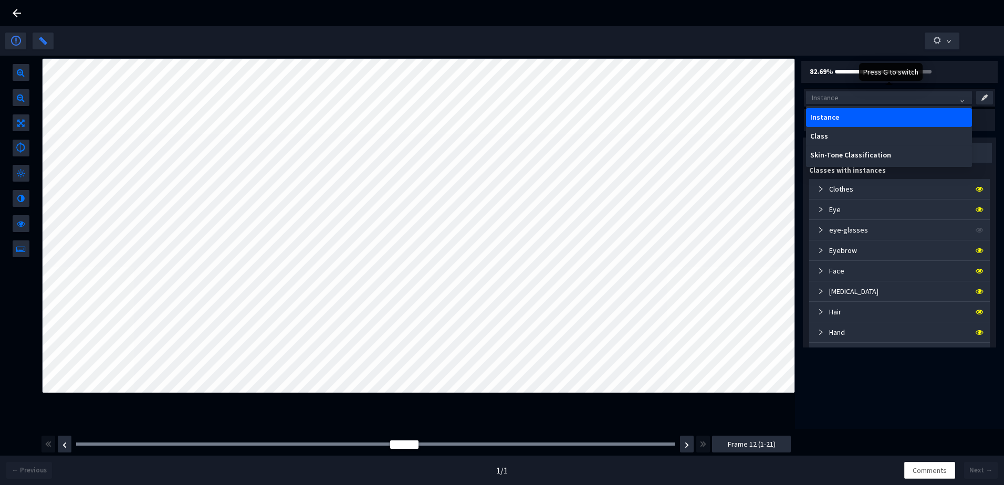
click at [818, 97] on span "Instance" at bounding box center [888, 98] width 154 height 16
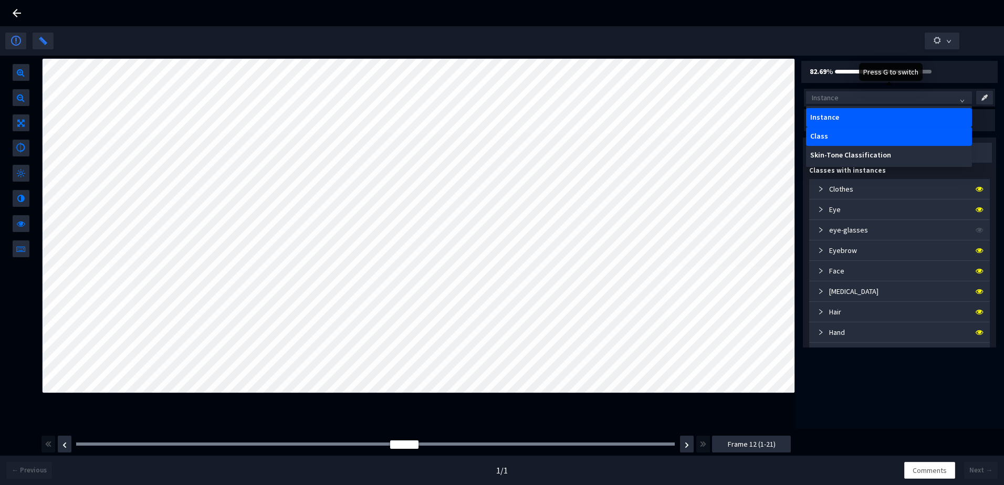
click at [826, 134] on div "Class" at bounding box center [888, 136] width 157 height 8
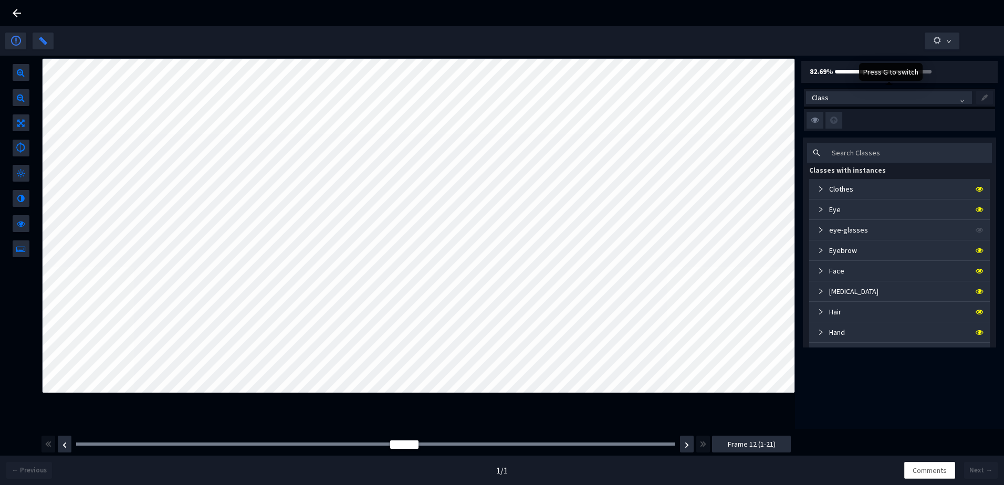
click at [811, 100] on span "Class" at bounding box center [888, 98] width 154 height 16
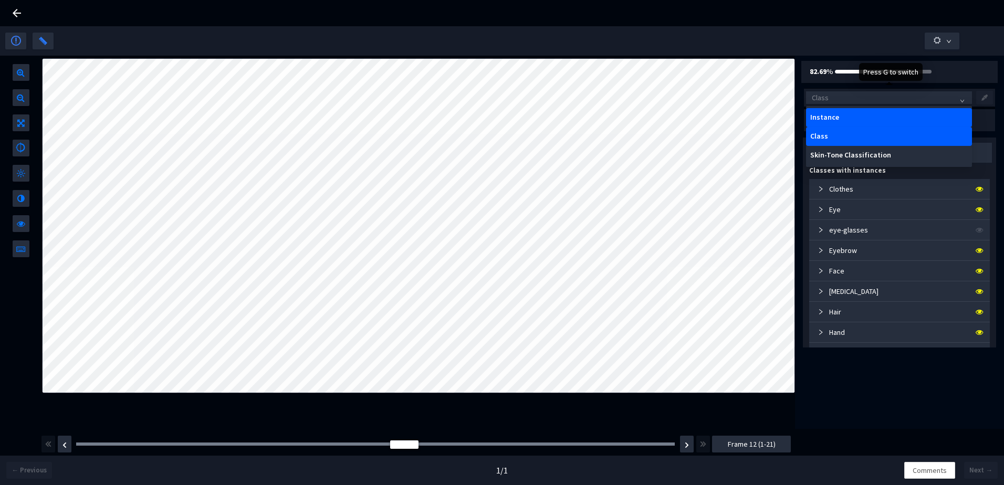
click at [817, 119] on div "Instance" at bounding box center [888, 117] width 157 height 8
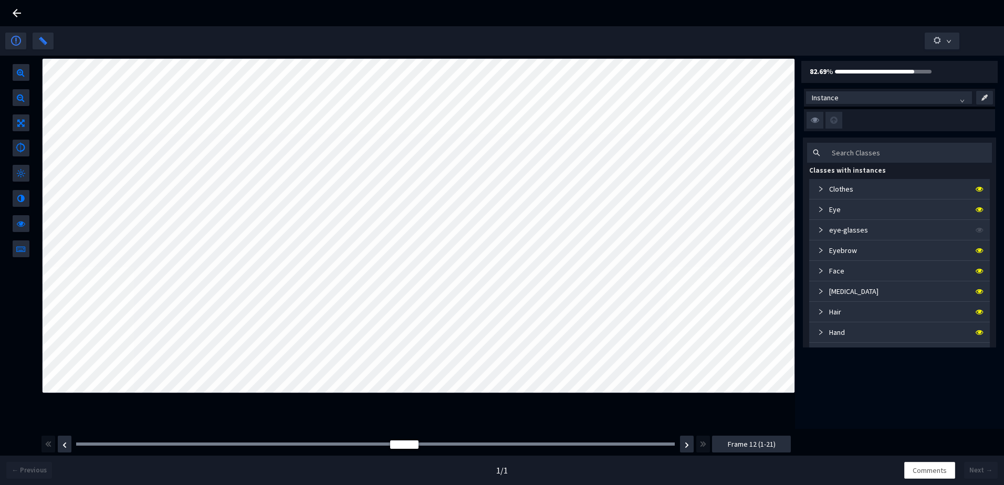
click at [17, 11] on icon at bounding box center [16, 13] width 13 height 13
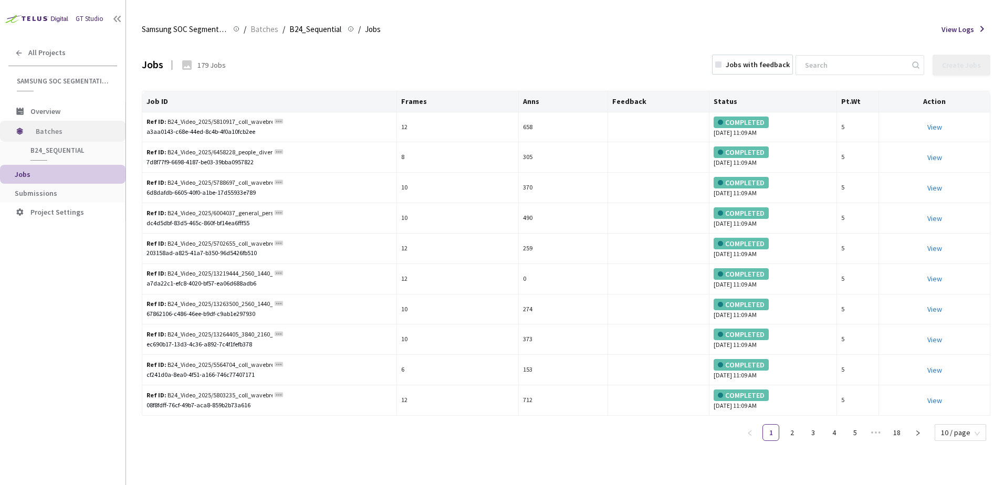
click at [55, 133] on span "Batches" at bounding box center [72, 131] width 72 height 21
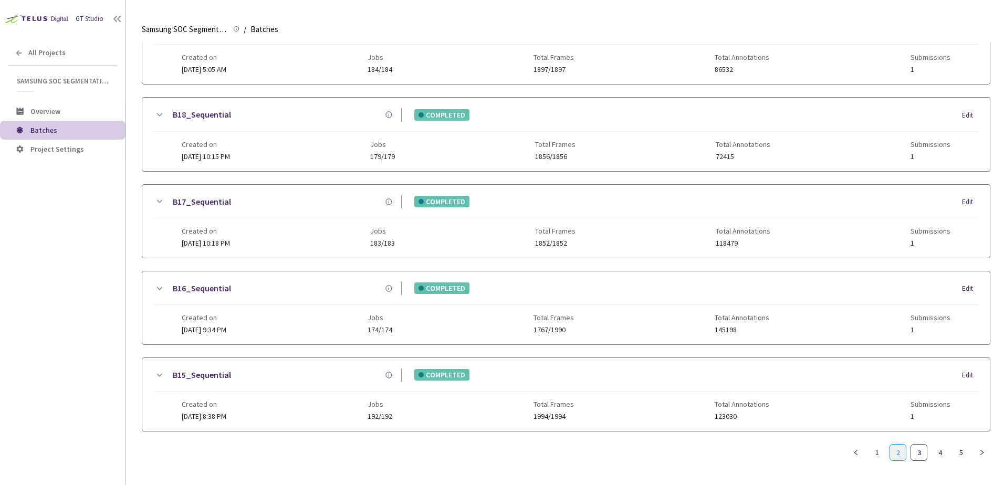
click at [895, 445] on link "2" at bounding box center [898, 453] width 16 height 16
click at [182, 288] on link "B26_Sequential" at bounding box center [202, 288] width 58 height 13
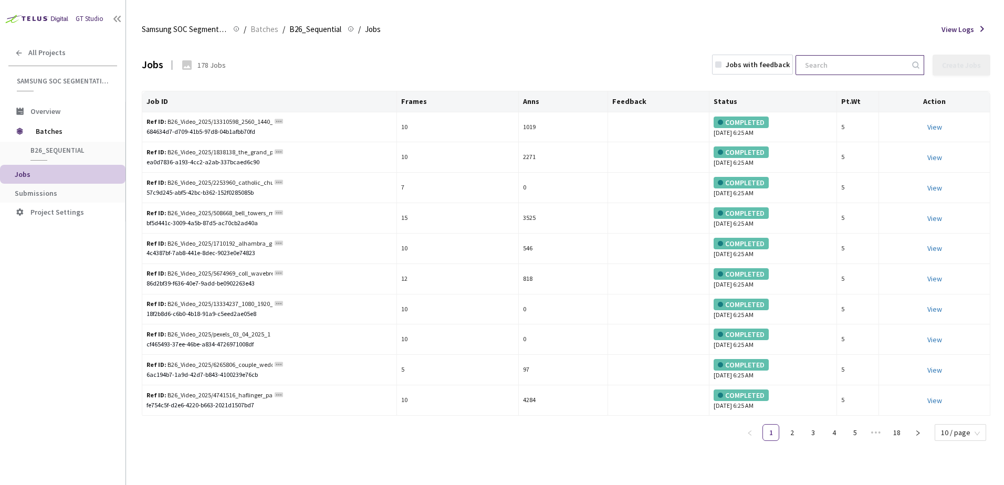
click at [827, 68] on input at bounding box center [854, 65] width 112 height 19
paste input "13286583_2560_1440_30fps"
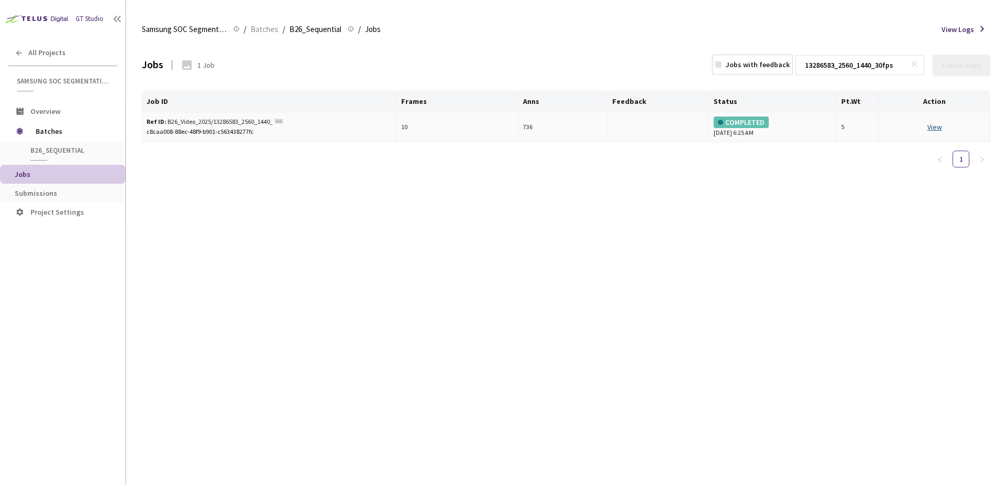
type input "13286583_2560_1440_30fps"
click at [938, 129] on link "View This will only let you view the job and not perform the labelling task." at bounding box center [934, 126] width 15 height 9
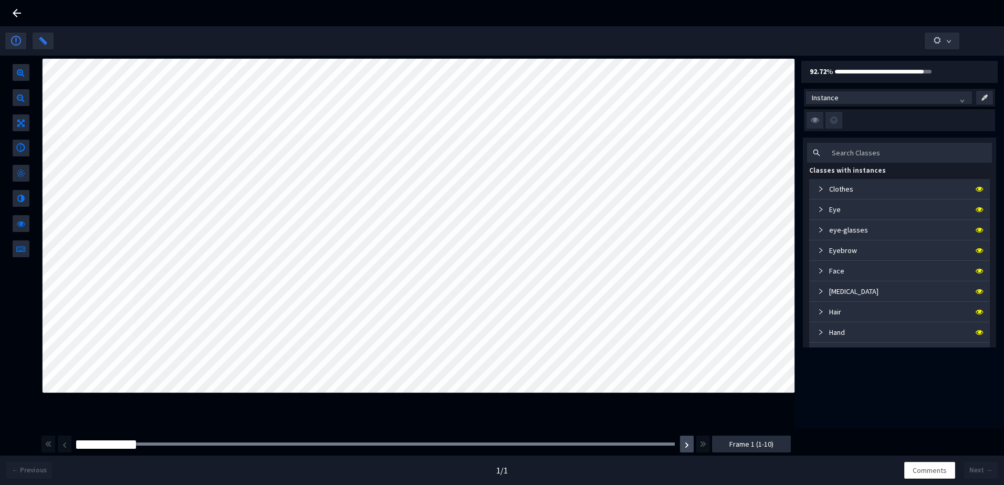
click at [688, 447] on img "button" at bounding box center [686, 445] width 4 height 6
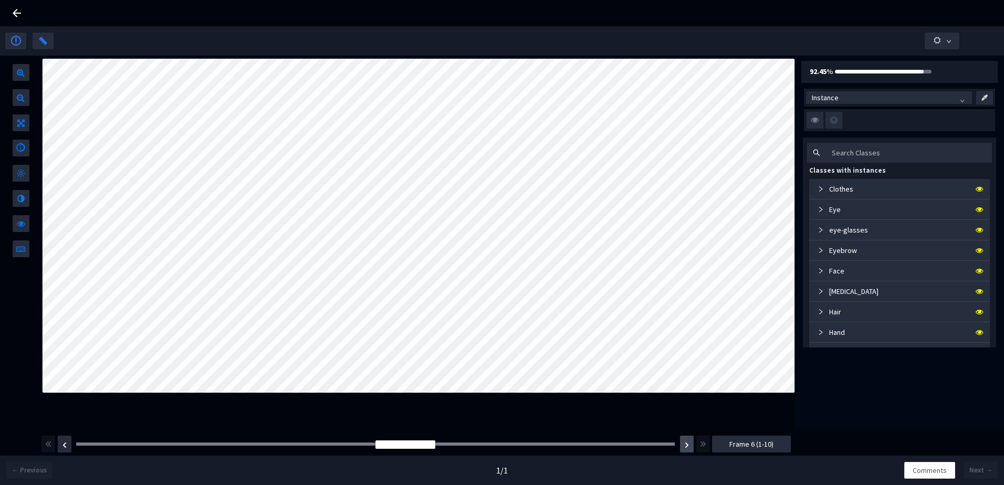
click at [688, 447] on img "button" at bounding box center [686, 445] width 4 height 6
click at [69, 440] on button "button" at bounding box center [65, 444] width 14 height 17
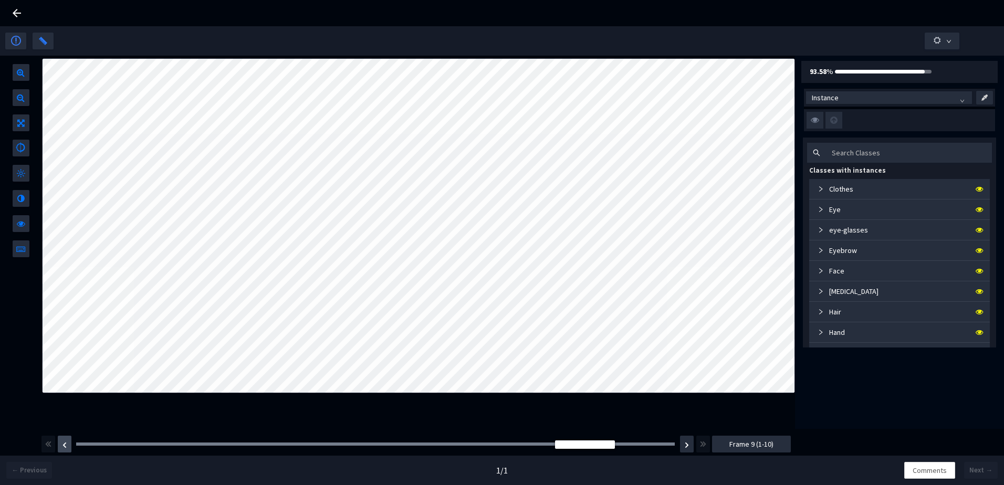
click at [69, 440] on button "button" at bounding box center [65, 444] width 14 height 17
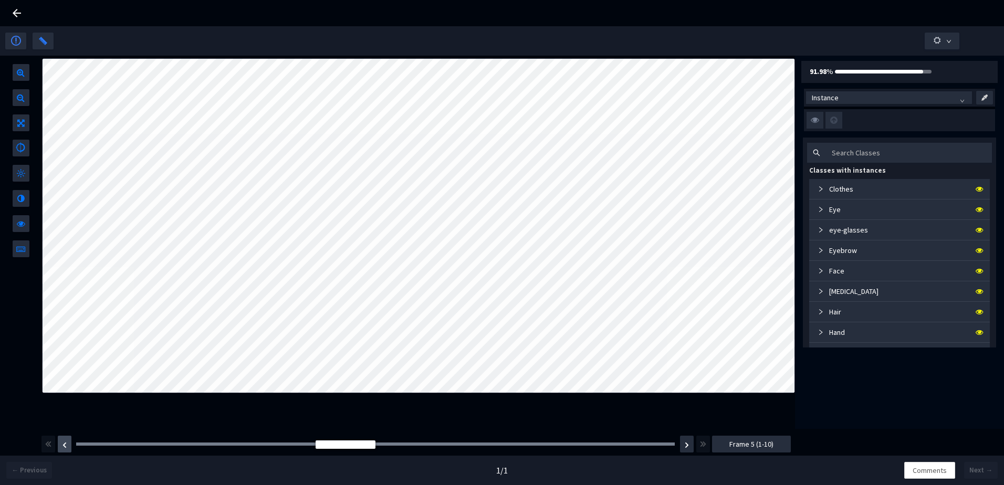
click at [69, 440] on button "button" at bounding box center [65, 444] width 14 height 17
click at [683, 439] on button "button" at bounding box center [687, 444] width 14 height 17
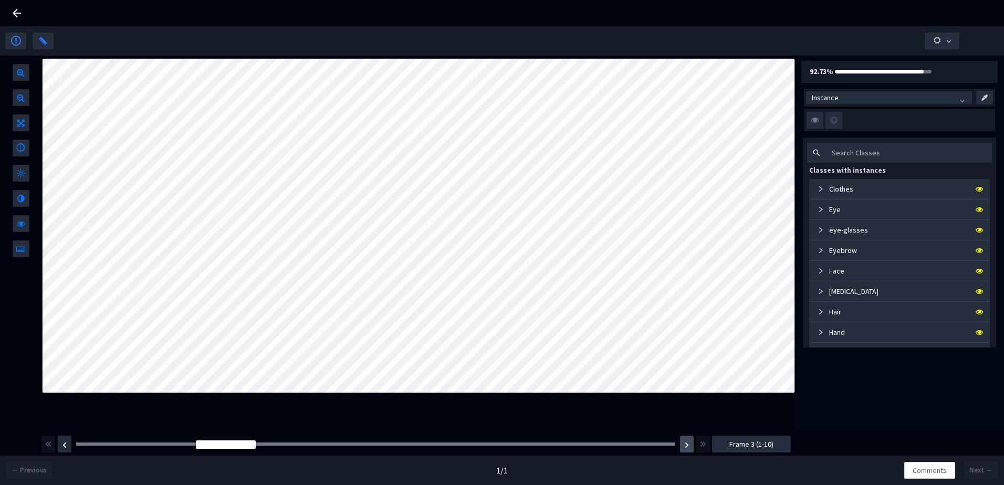
click at [683, 439] on button "button" at bounding box center [687, 444] width 14 height 17
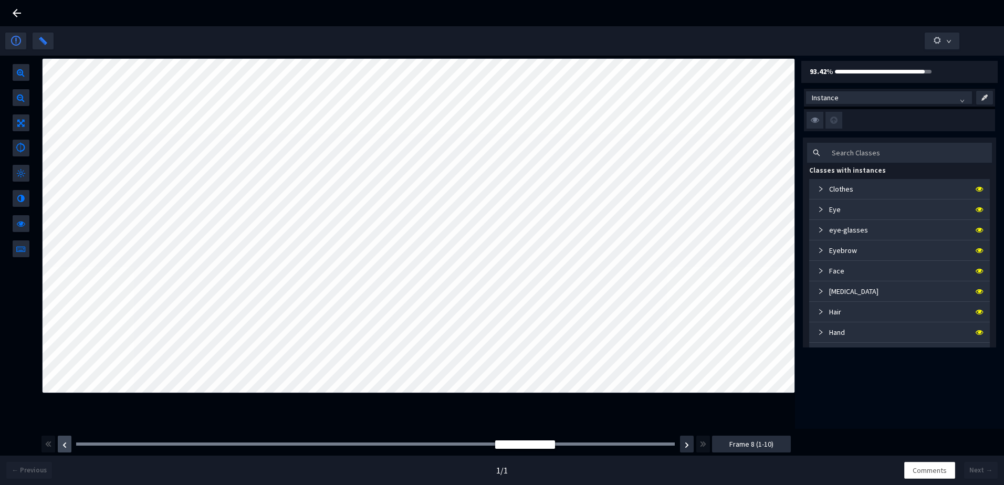
click at [67, 448] on button "button" at bounding box center [65, 444] width 14 height 17
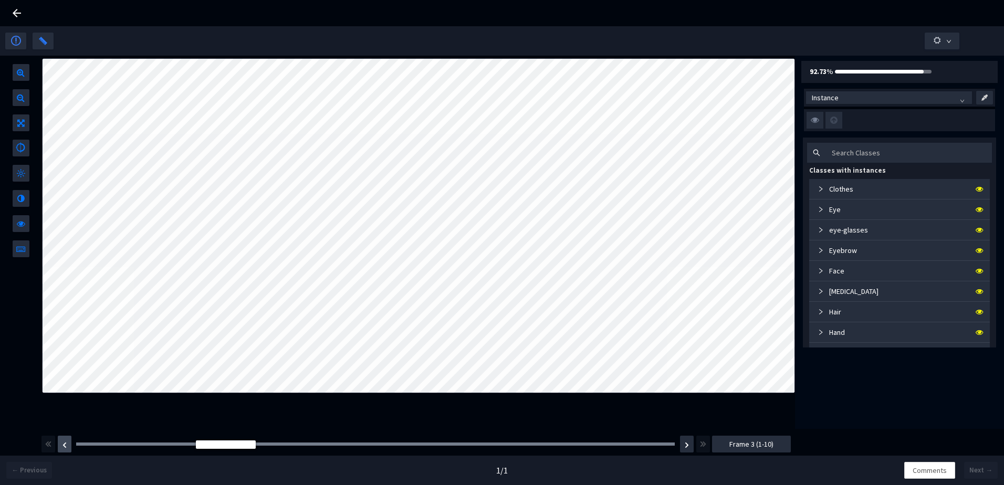
click at [67, 448] on button "button" at bounding box center [65, 444] width 14 height 17
click at [687, 442] on img "button" at bounding box center [686, 445] width 4 height 6
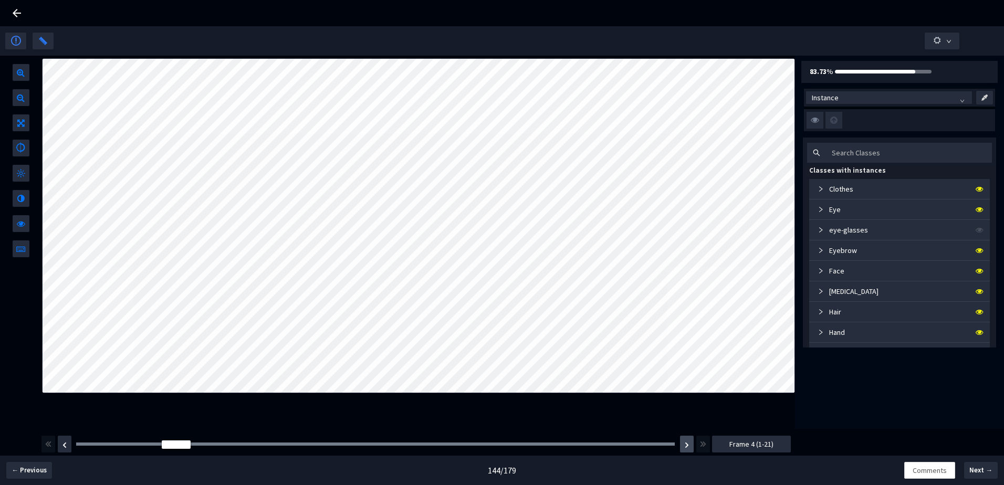
click at [687, 442] on img "button" at bounding box center [686, 445] width 4 height 6
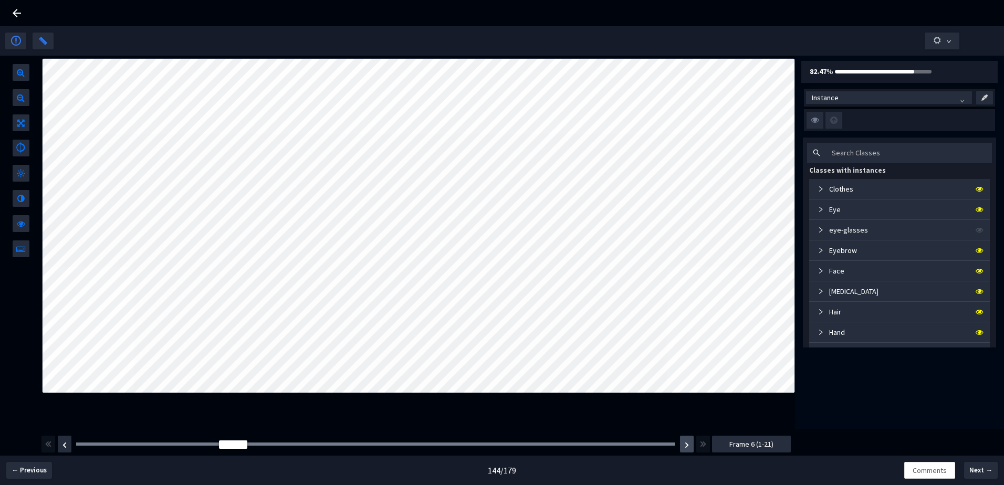
click at [687, 442] on img "button" at bounding box center [686, 445] width 4 height 6
click at [62, 448] on img "button" at bounding box center [64, 445] width 4 height 6
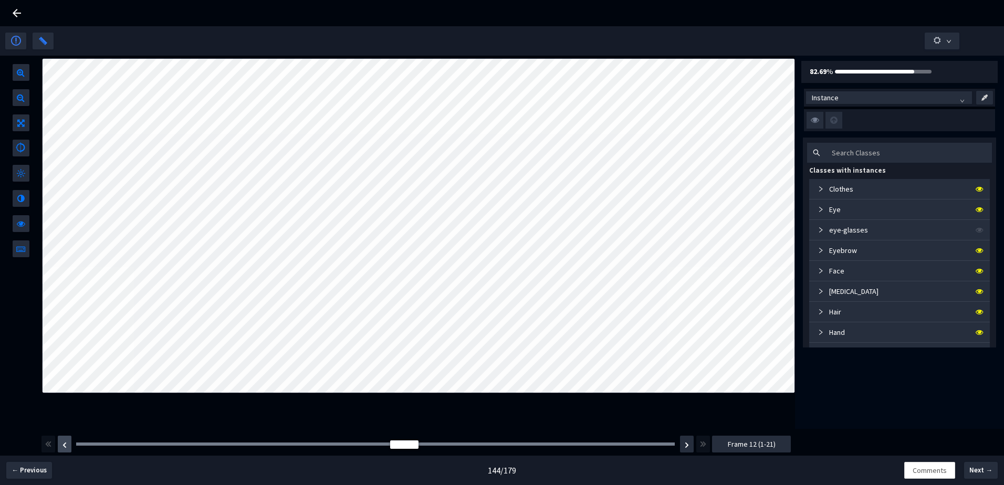
click at [62, 448] on img "button" at bounding box center [64, 445] width 4 height 6
